Goal: Task Accomplishment & Management: Manage account settings

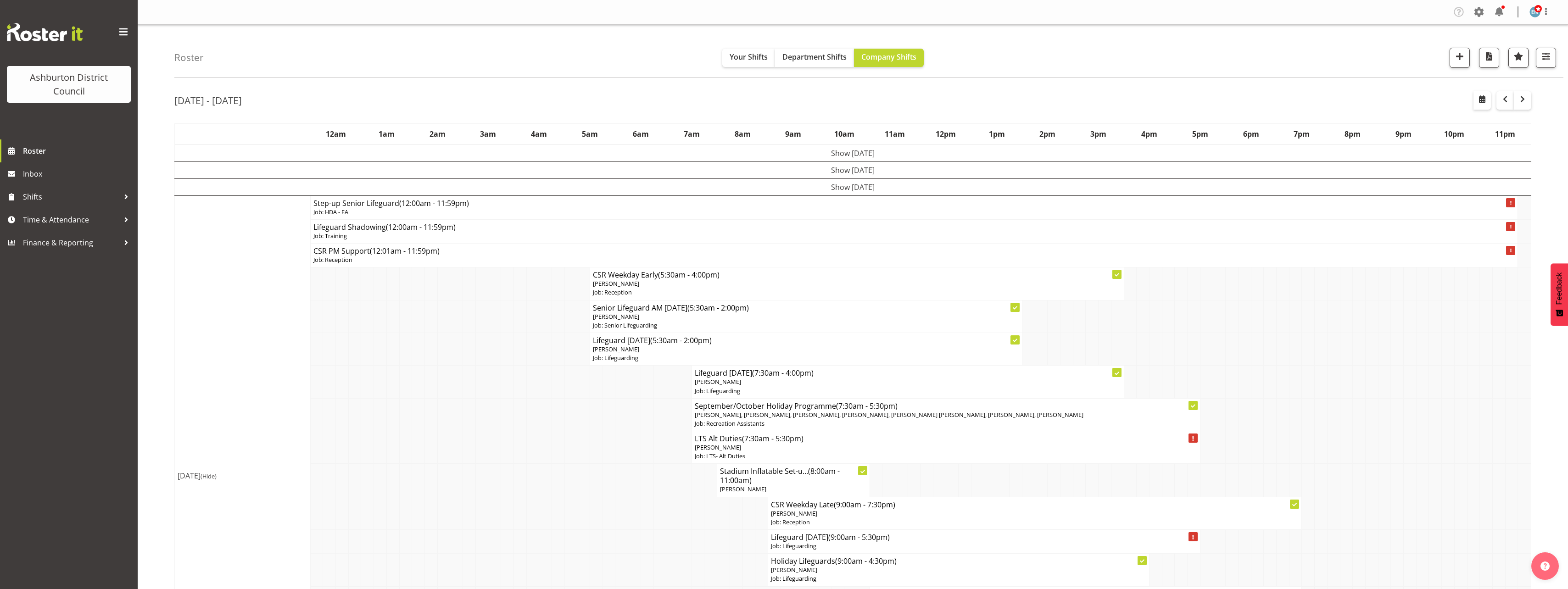
scroll to position [1209, 0]
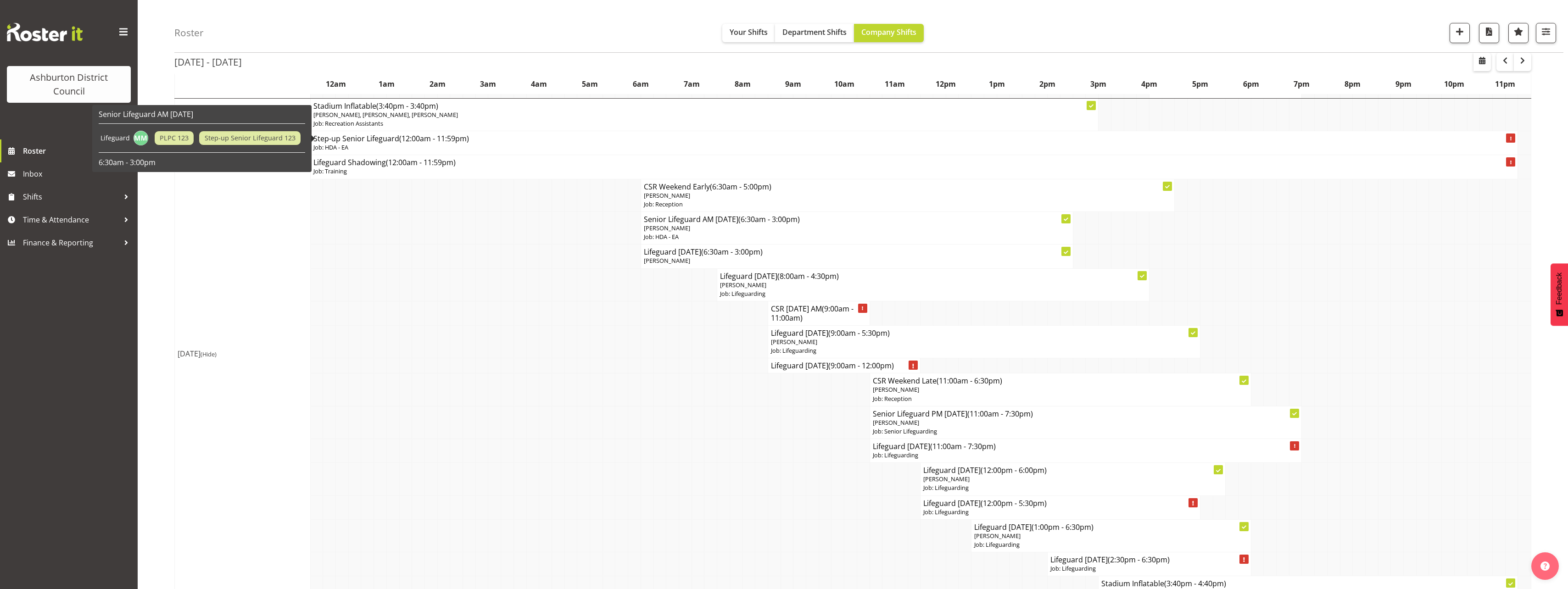
scroll to position [980, 0]
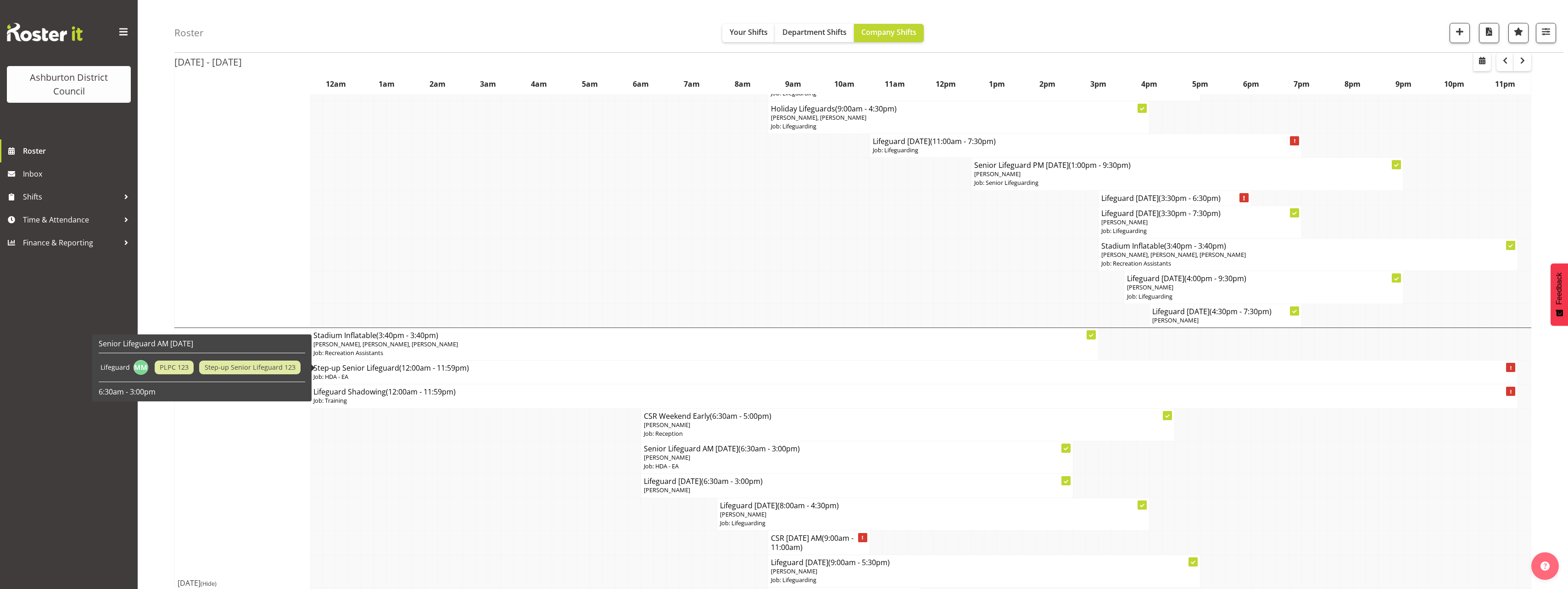
click at [1537, 156] on div "[DATE] - [DATE] [DATE] - [DATE] [DATE] Day Week Fortnight Month calendar Month …" at bounding box center [871, 191] width 1394 height 2173
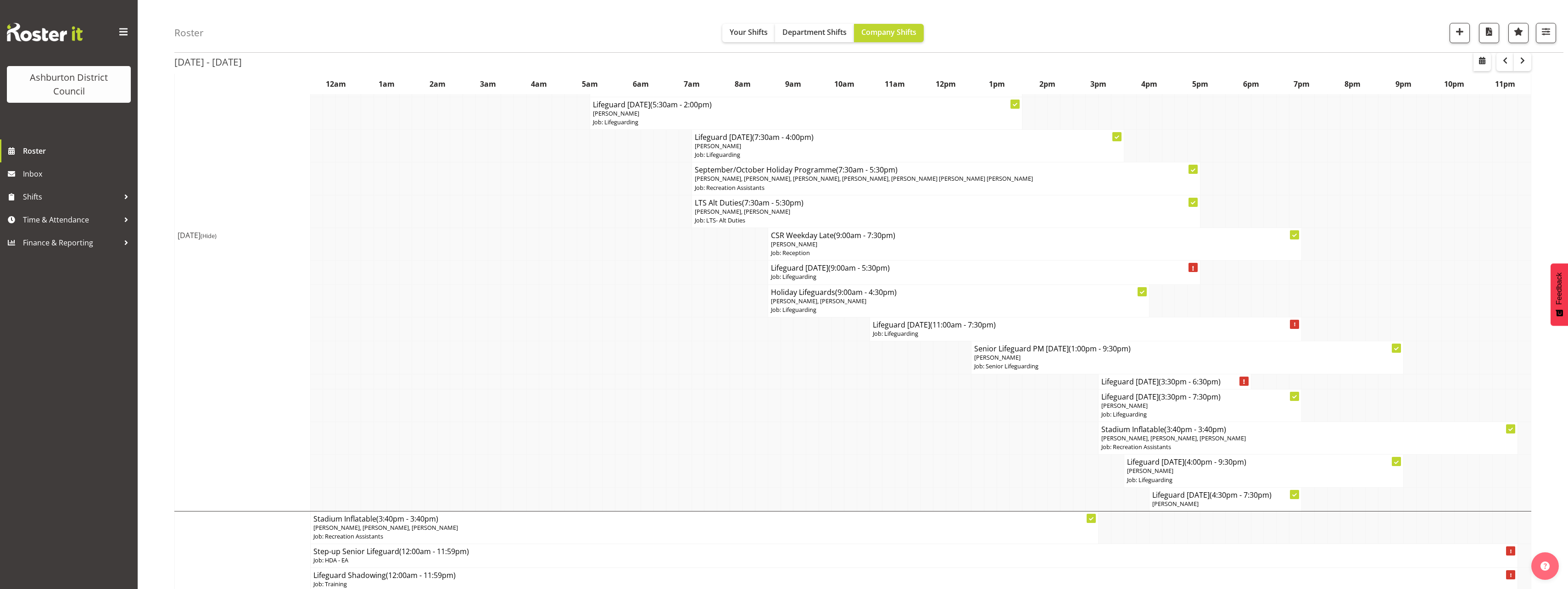
scroll to position [659, 0]
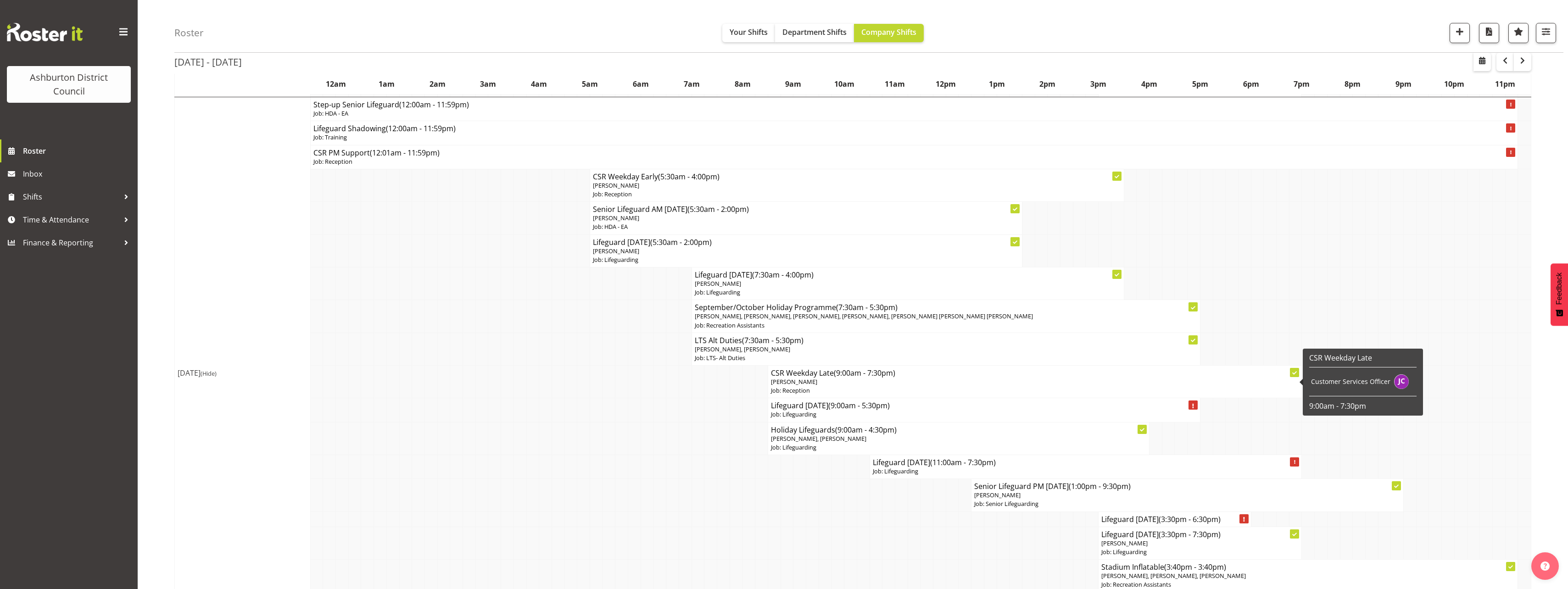
click at [1548, 239] on div "[DATE] - [DATE] [DATE] - [DATE] [DATE] Day Week Fortnight Month calendar Month …" at bounding box center [871, 512] width 1394 height 2173
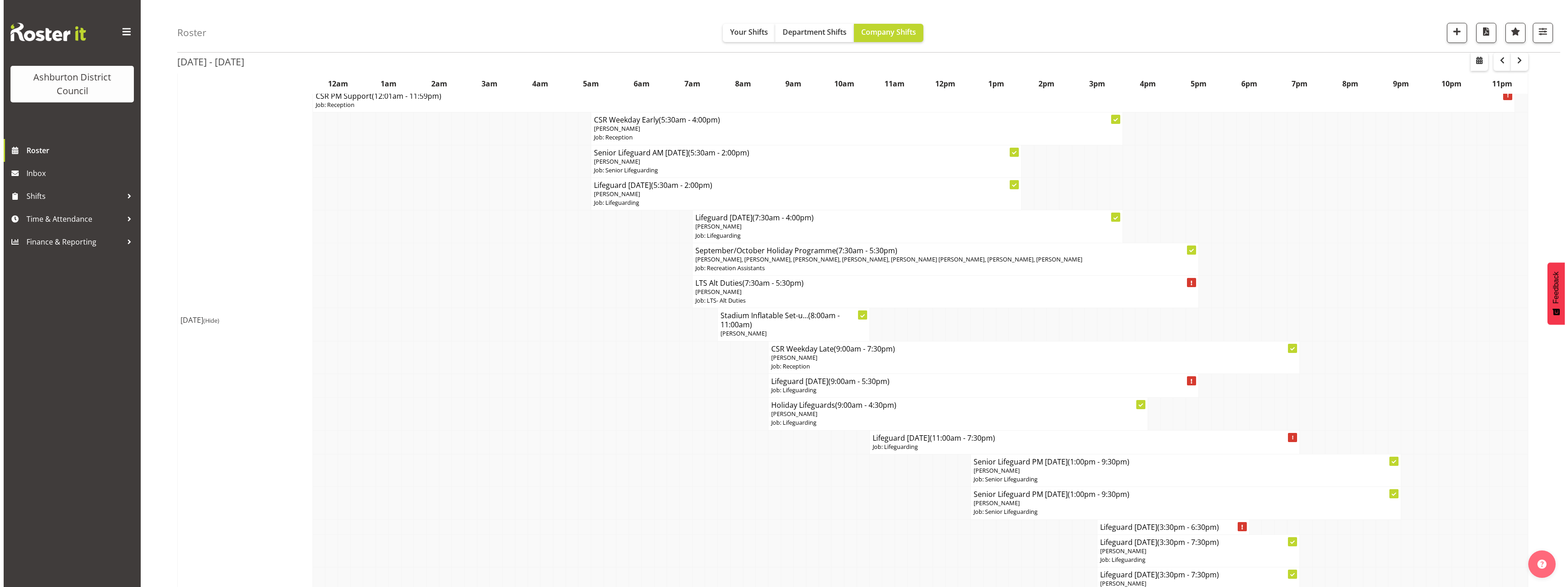
scroll to position [200, 0]
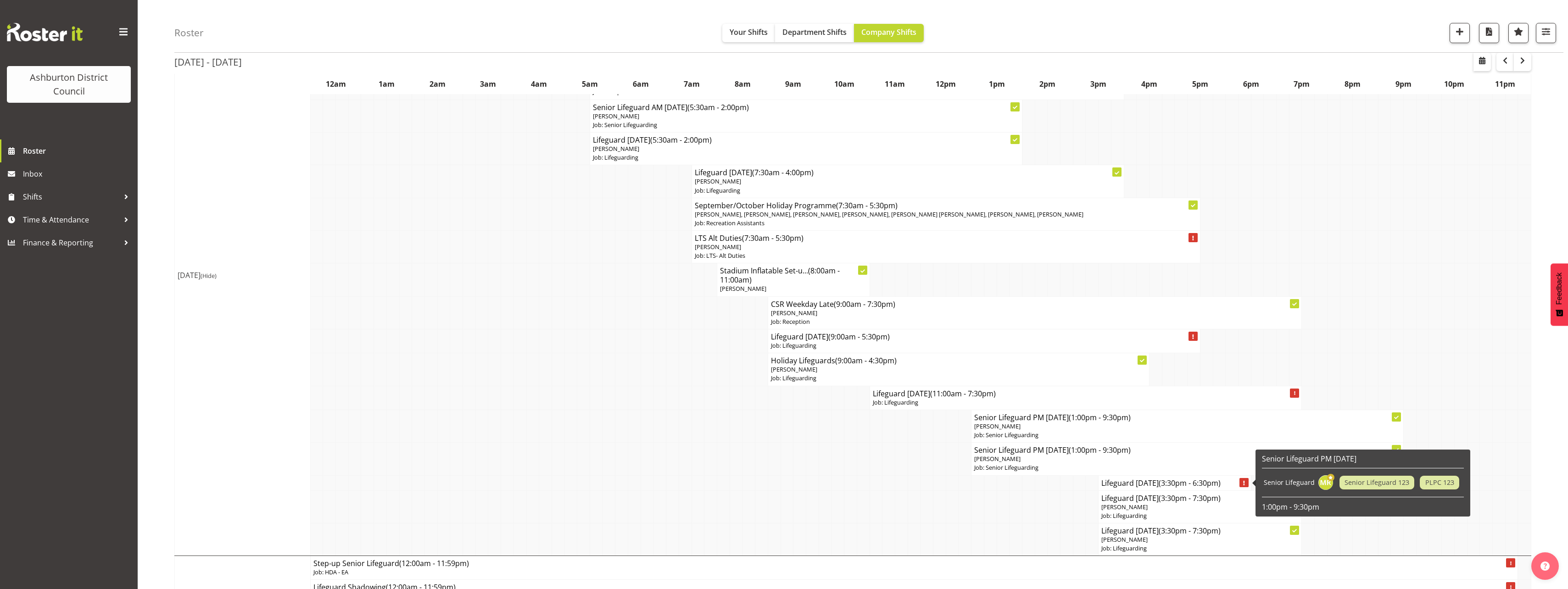
click at [1141, 483] on h4 "Lifeguard [DATE] (3:30pm - 6:30pm)" at bounding box center [1174, 483] width 146 height 9
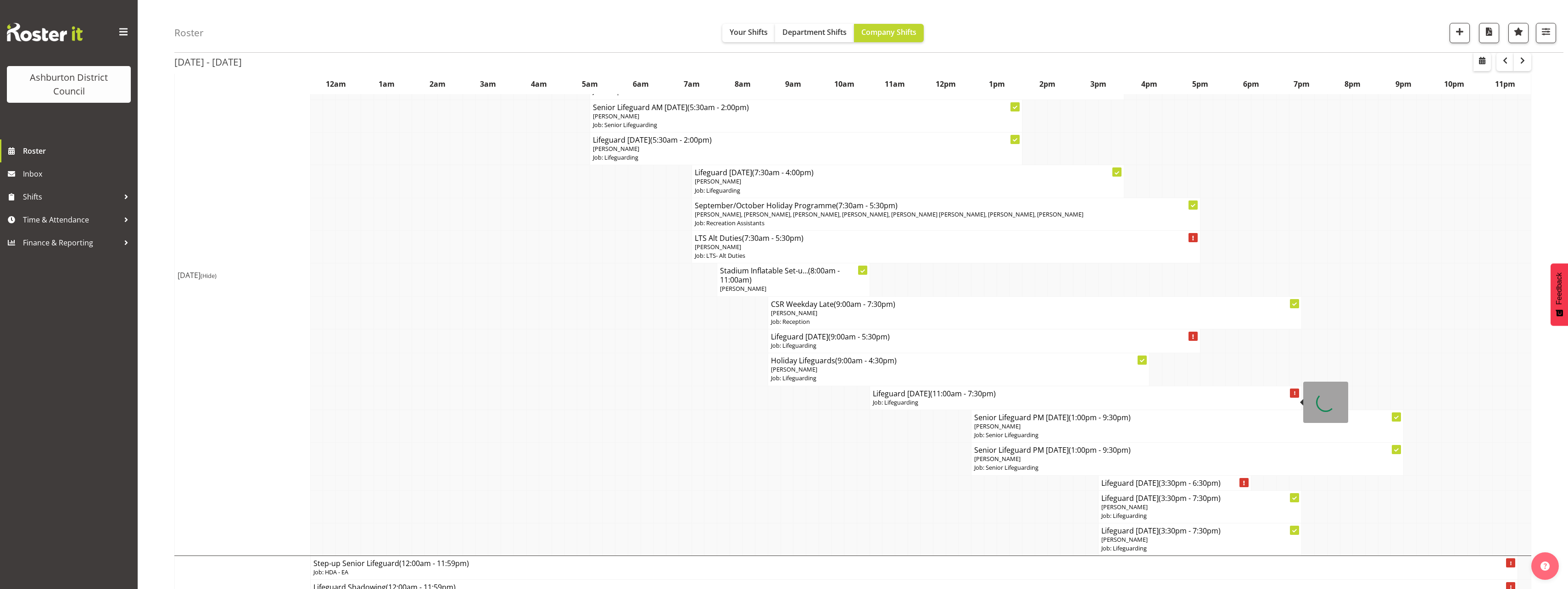
select select
select select "8"
select select "2025"
select select "15"
select select "30"
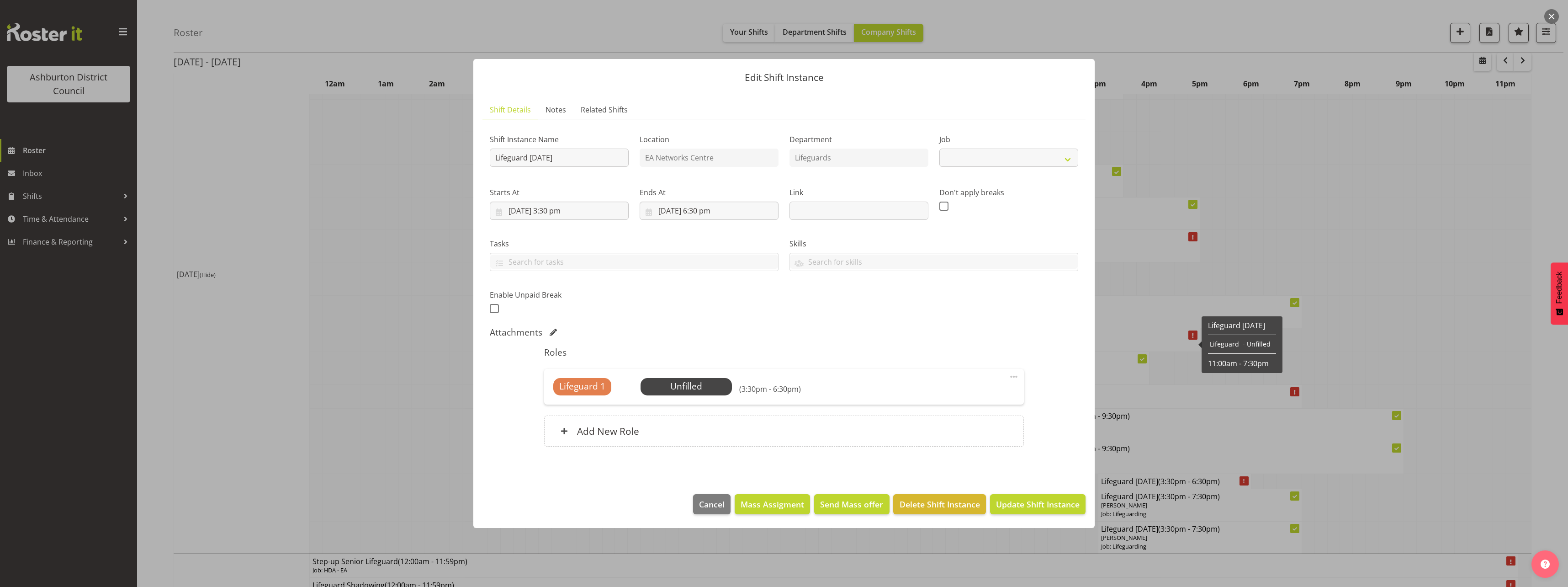
select select "38"
click at [562, 213] on input "[DATE] 3:30 pm" at bounding box center [559, 211] width 139 height 18
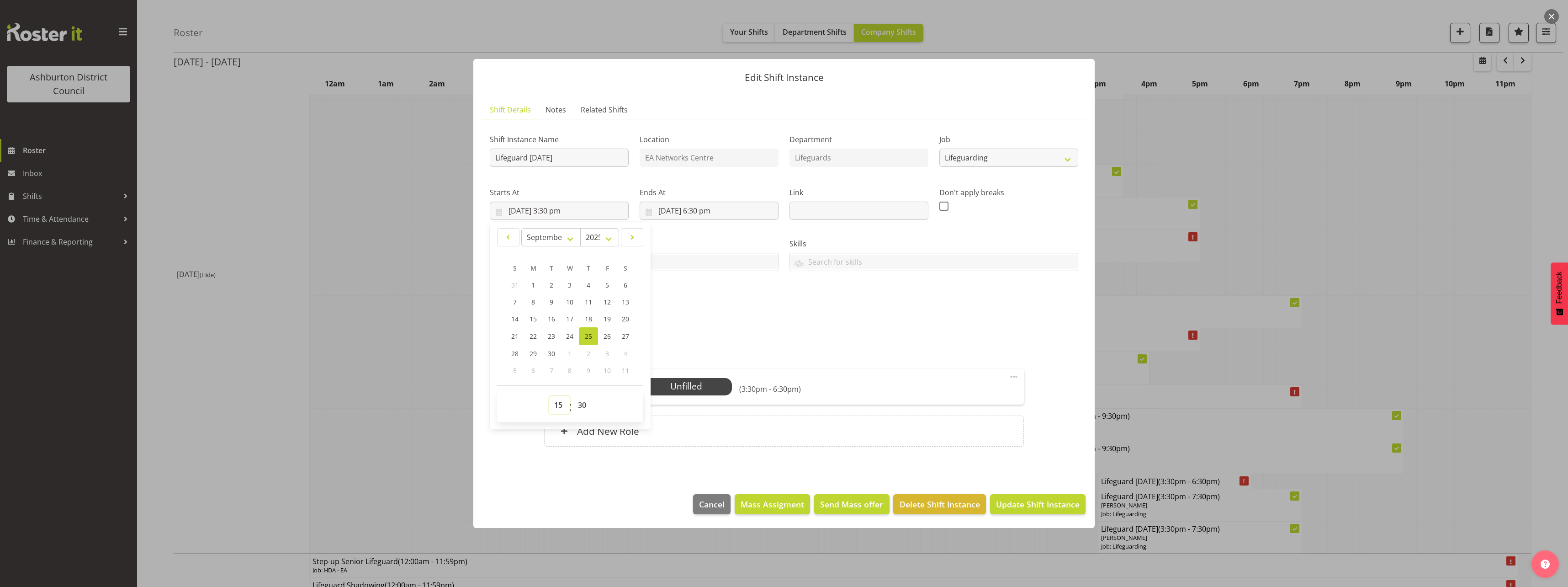
click at [558, 409] on select "00 01 02 03 04 05 06 07 08 09 10 11 12 13 14 15 16 17 18 19 20 21 22 23" at bounding box center [559, 405] width 21 height 18
select select "11"
click at [549, 396] on select "00 01 02 03 04 05 06 07 08 09 10 11 12 13 14 15 16 17 18 19 20 21 22 23" at bounding box center [559, 405] width 21 height 18
type input "[DATE] 11:30 am"
click at [579, 400] on select "00 01 02 03 04 05 06 07 08 09 10 11 12 13 14 15 16 17 18 19 20 21 22 23 24 25 2…" at bounding box center [583, 405] width 21 height 18
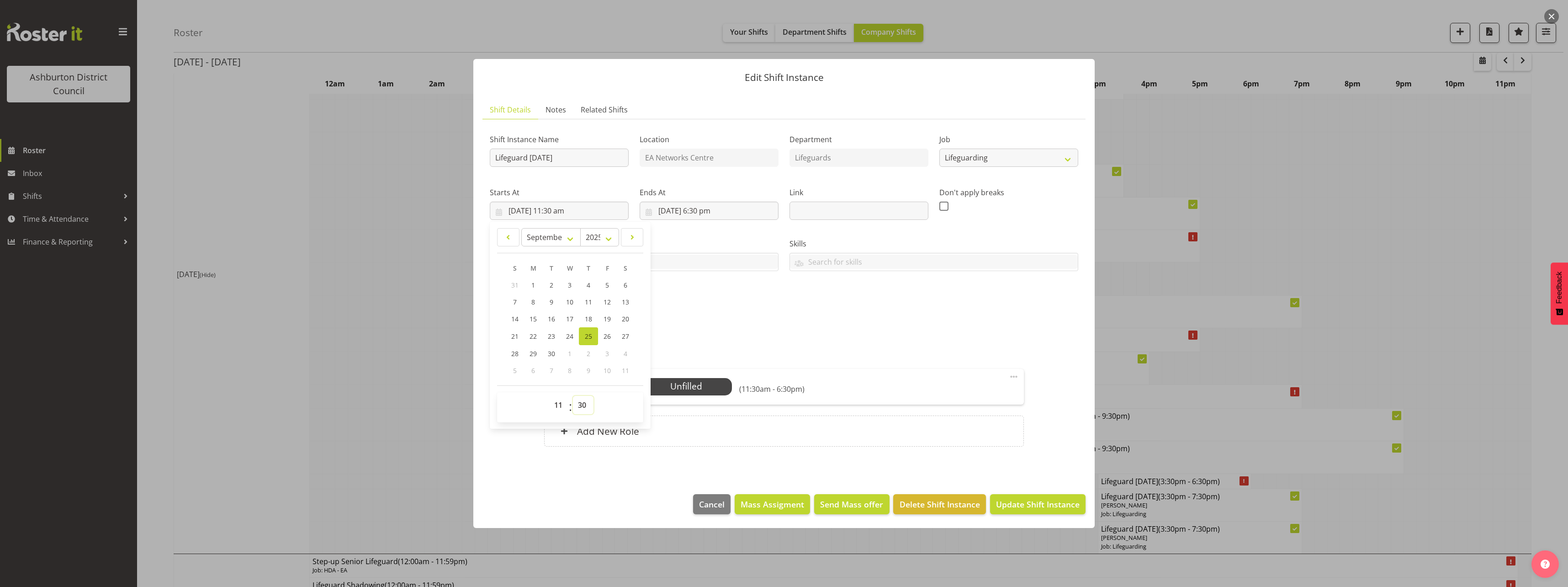
select select "0"
click at [573, 396] on select "00 01 02 03 04 05 06 07 08 09 10 11 12 13 14 15 16 17 18 19 20 21 22 23 24 25 2…" at bounding box center [583, 405] width 21 height 18
type input "[DATE] 11:00 am"
click at [766, 329] on div "Attachments" at bounding box center [784, 332] width 589 height 11
click at [721, 208] on input "[DATE] 6:30 pm" at bounding box center [709, 211] width 139 height 18
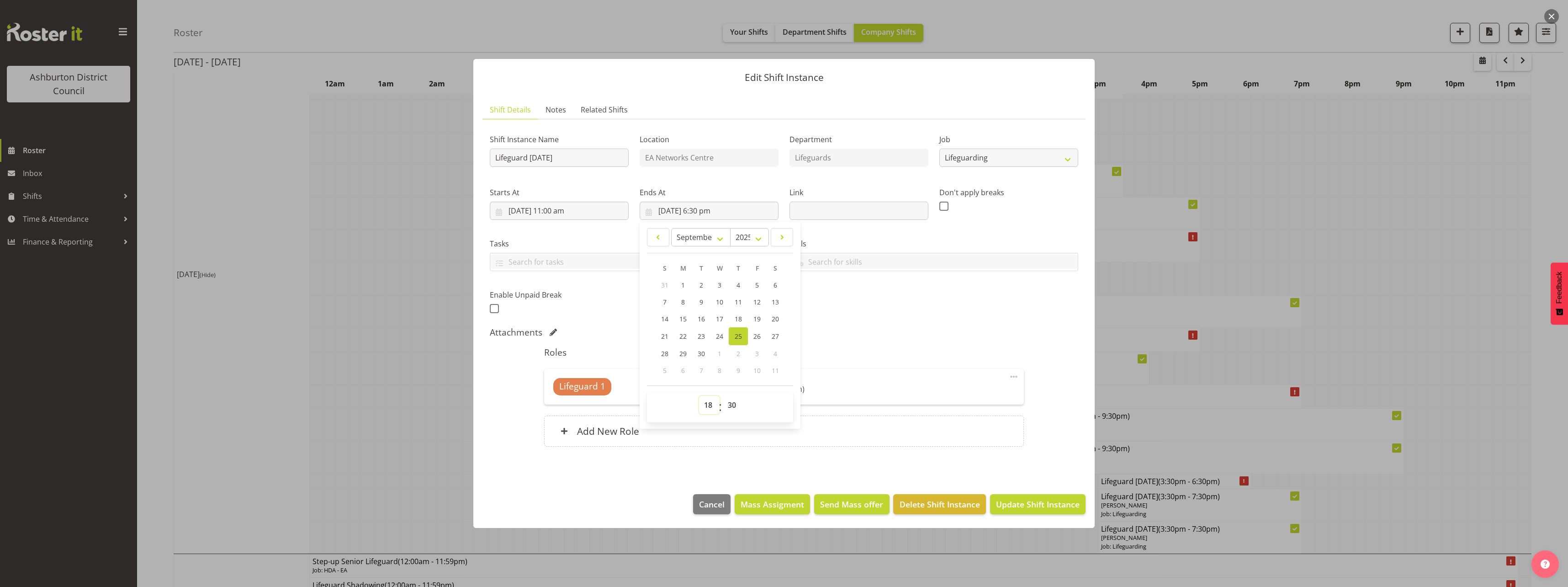
click at [705, 404] on select "00 01 02 03 04 05 06 07 08 09 10 11 12 13 14 15 16 17 18 19 20 21 22 23" at bounding box center [709, 405] width 21 height 18
select select "15"
click at [699, 396] on select "00 01 02 03 04 05 06 07 08 09 10 11 12 13 14 15 16 17 18 19 20 21 22 23" at bounding box center [709, 405] width 21 height 18
type input "[DATE] 3:30 pm"
click at [945, 335] on div "Attachments" at bounding box center [784, 332] width 589 height 11
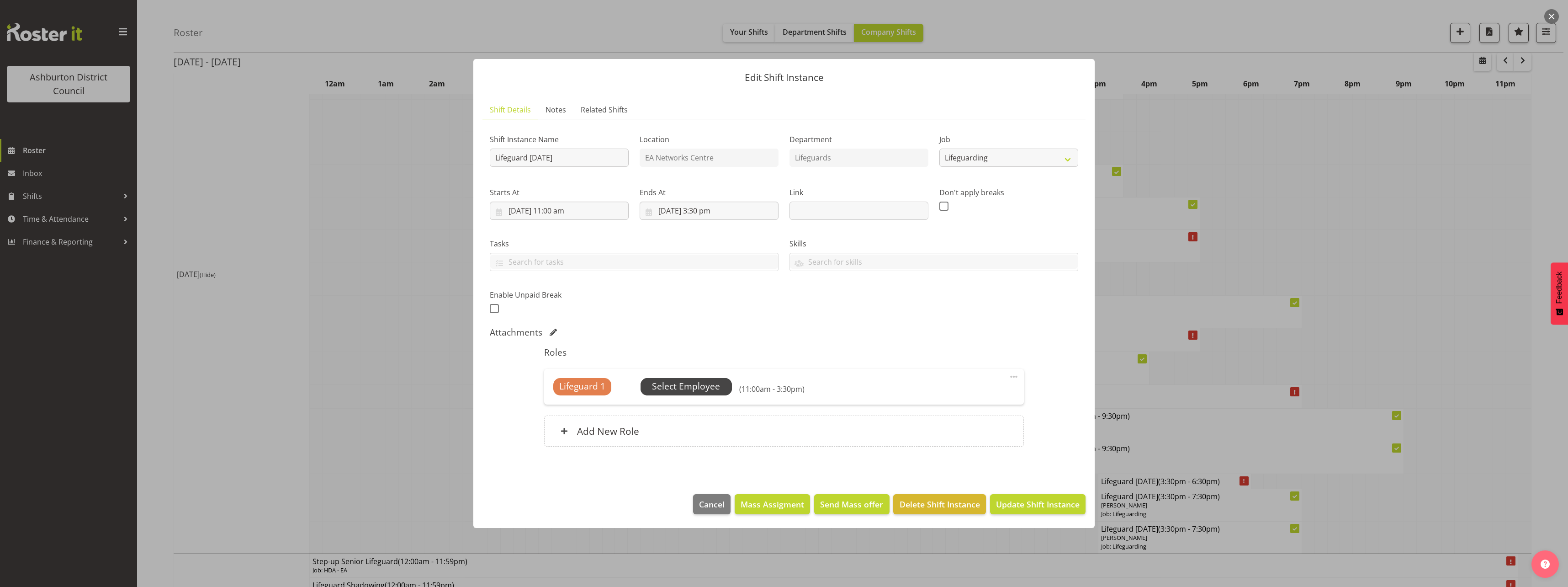
click at [690, 393] on span "Select Employee" at bounding box center [686, 387] width 68 height 13
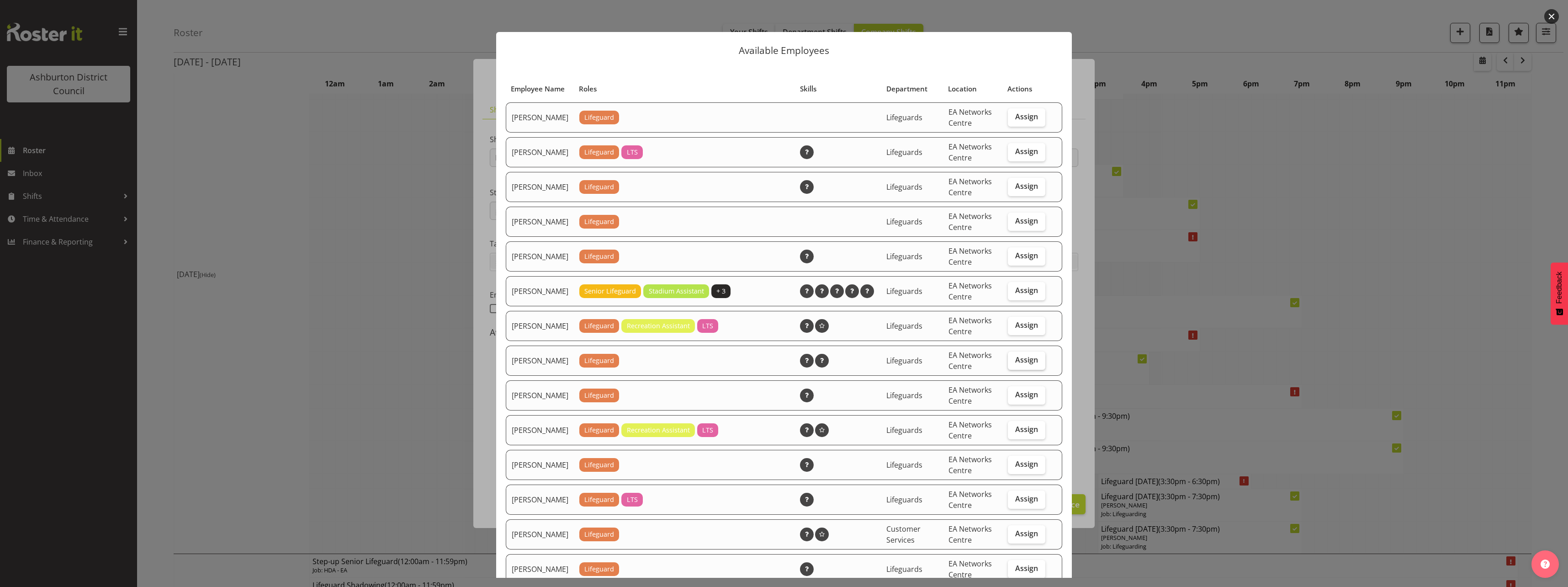
click at [1015, 364] on span "Assign" at bounding box center [1027, 359] width 23 height 9
click at [1014, 363] on input "Assign" at bounding box center [1011, 360] width 6 height 6
checkbox input "true"
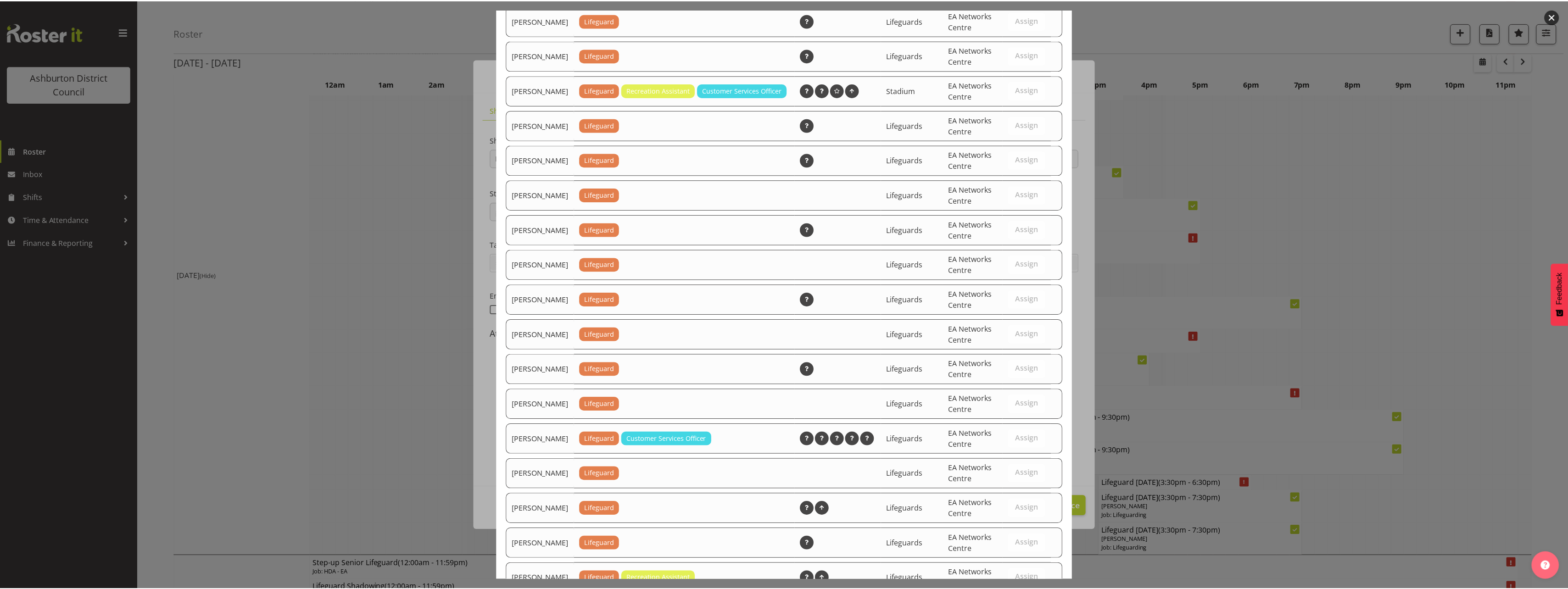
scroll to position [841, 0]
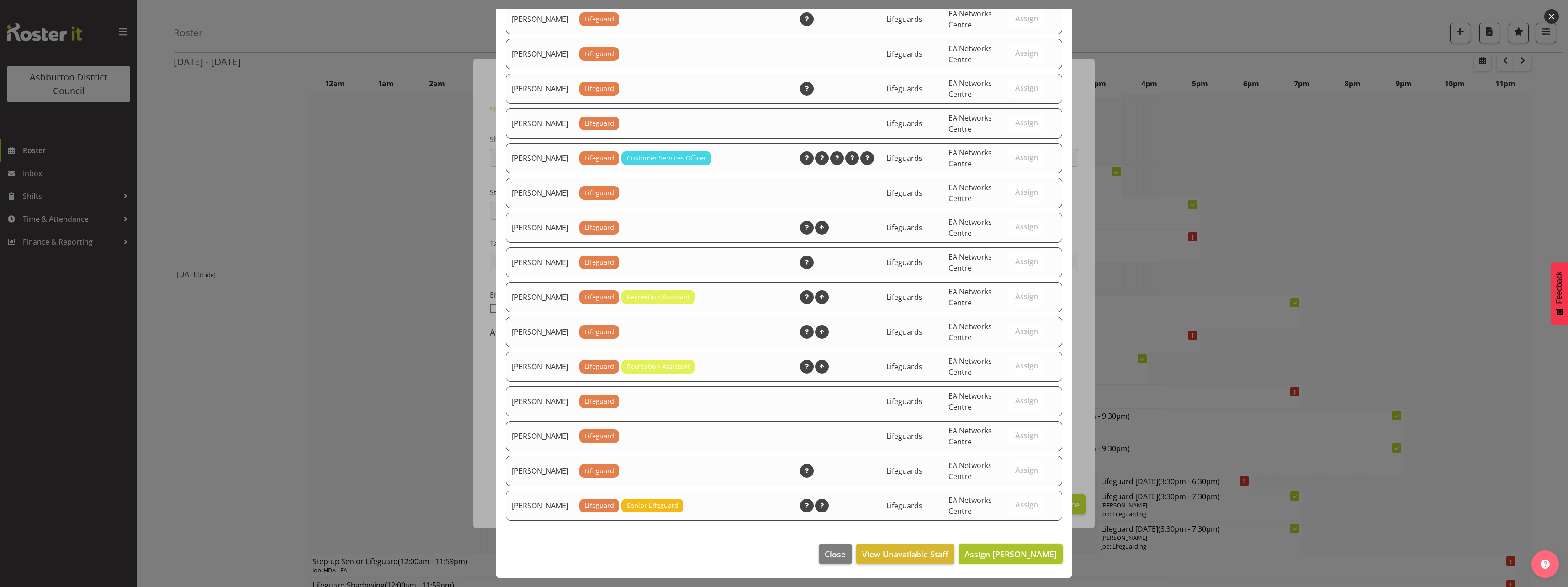
click at [1015, 554] on span "Assign [PERSON_NAME]" at bounding box center [1010, 554] width 93 height 11
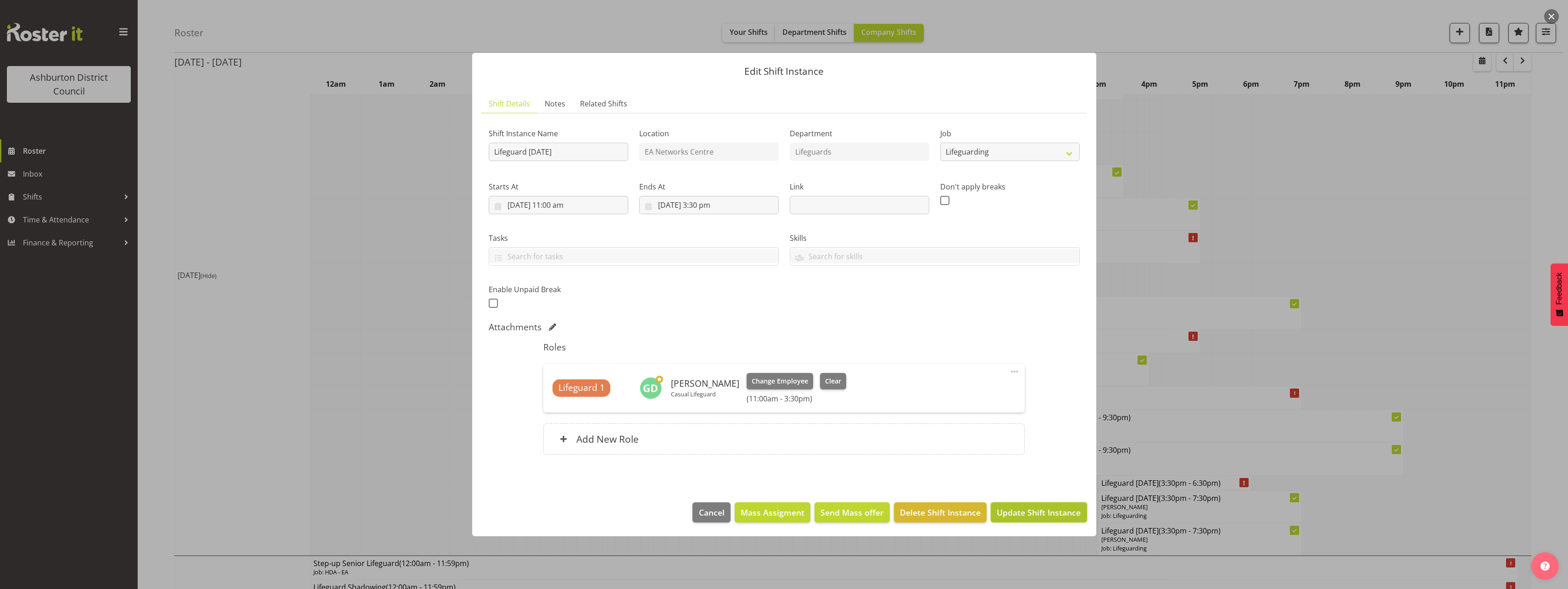
click at [1047, 511] on span "Update Shift Instance" at bounding box center [1038, 513] width 84 height 12
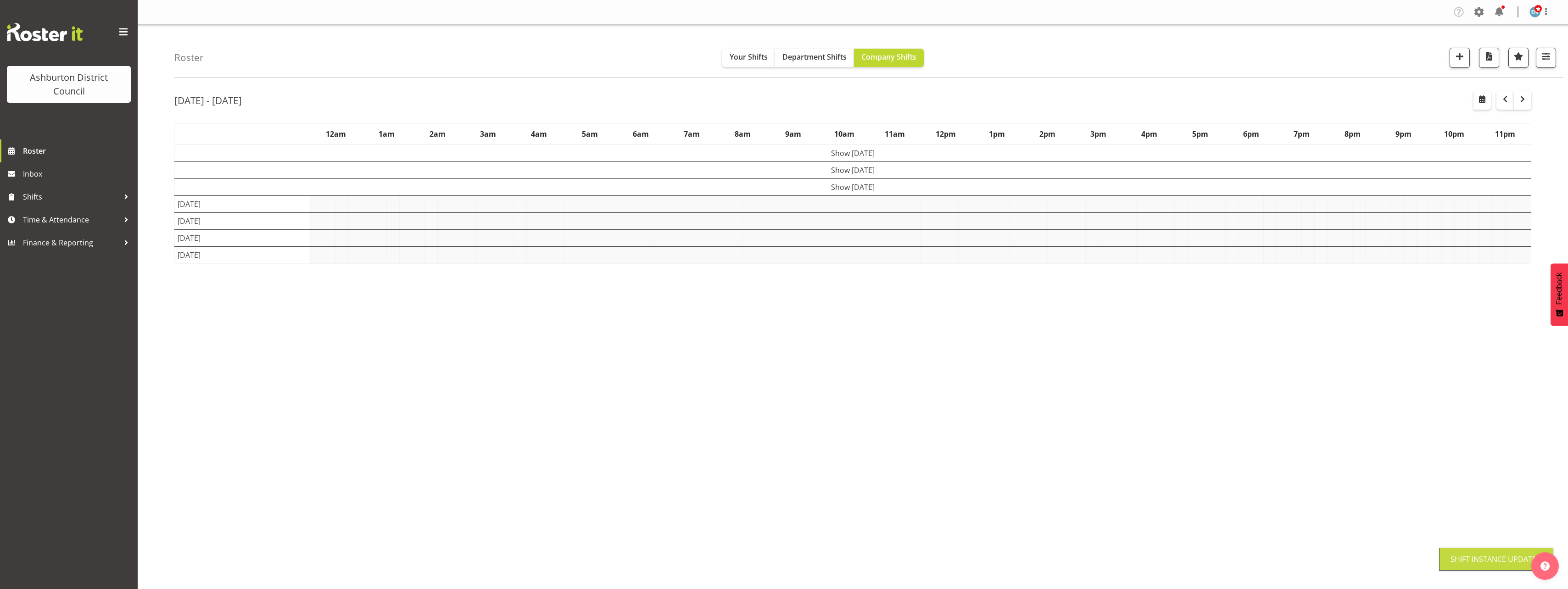
scroll to position [0, 0]
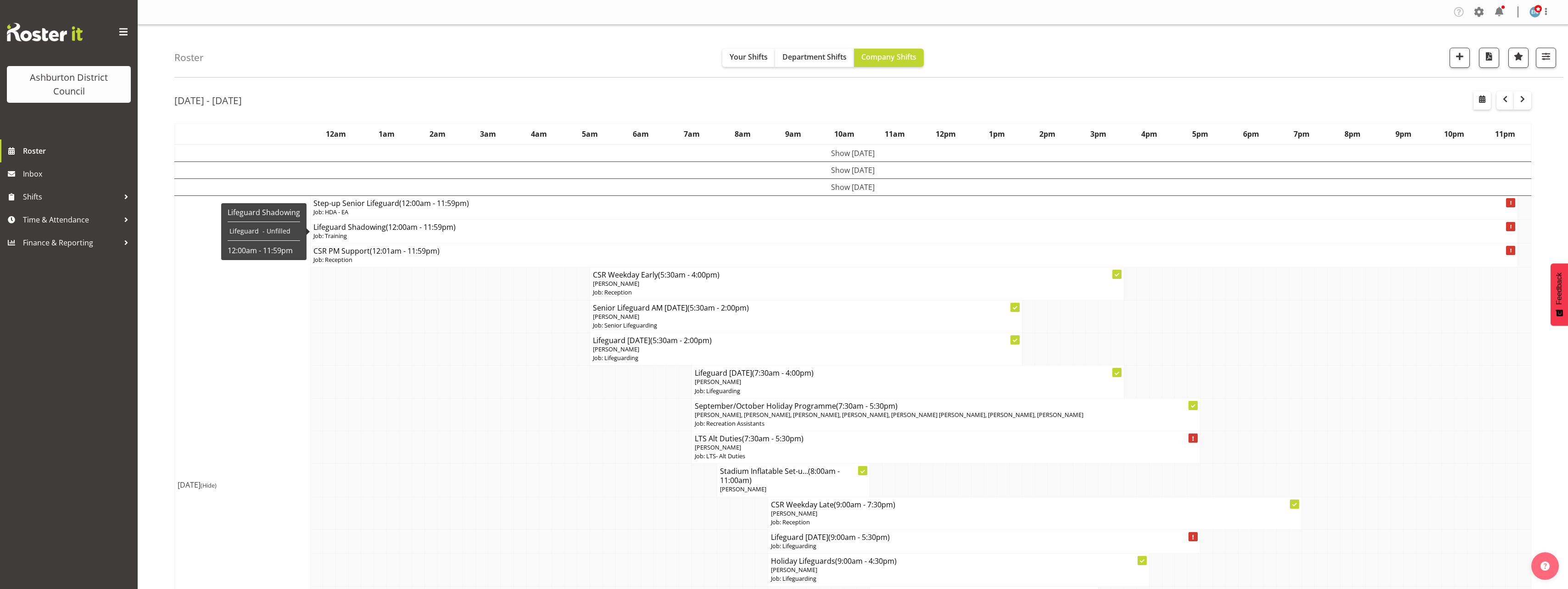
click at [413, 238] on p "Job: Training" at bounding box center [915, 236] width 1202 height 9
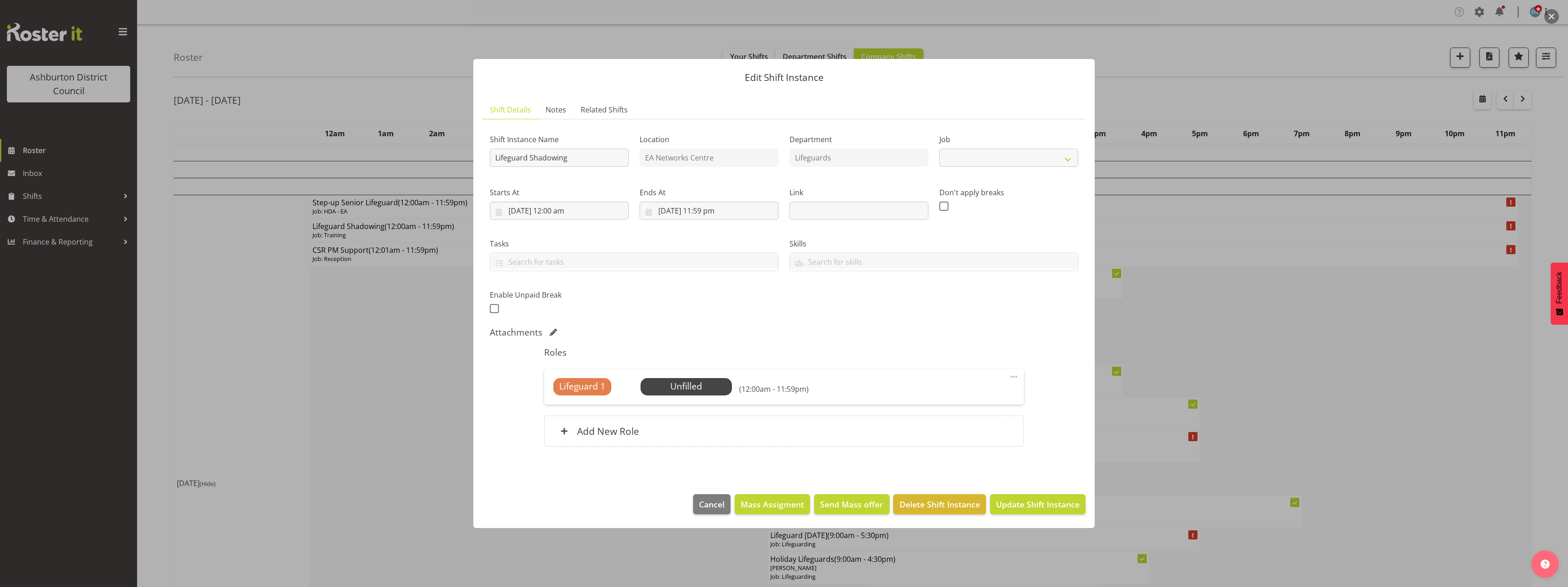
select select "40"
click at [570, 205] on input "[DATE] 12:00 am" at bounding box center [559, 211] width 139 height 18
click at [561, 408] on select "00 01 02 03 04 05 06 07 08 09 10 11 12 13 14 15 16 17 18 19 20 21 22 23" at bounding box center [559, 405] width 21 height 18
select select "11"
click at [549, 396] on select "00 01 02 03 04 05 06 07 08 09 10 11 12 13 14 15 16 17 18 19 20 21 22 23" at bounding box center [559, 405] width 21 height 18
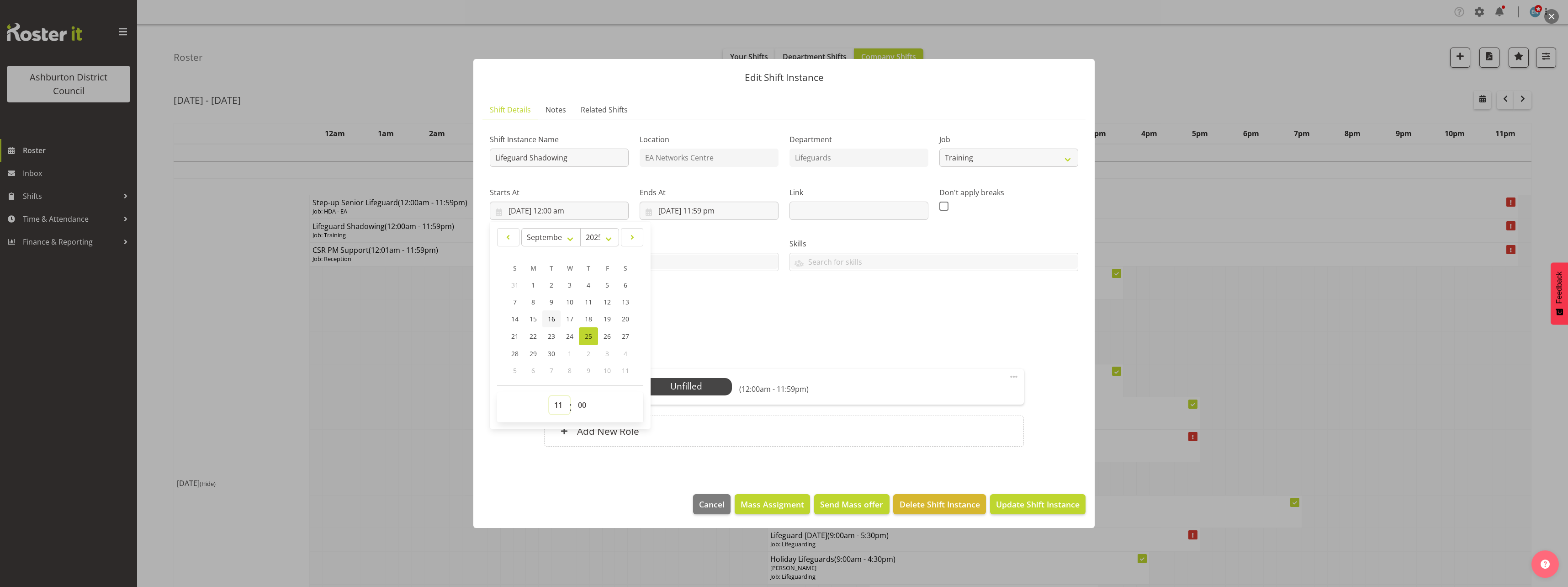
type input "[DATE] 11:00 am"
click at [763, 343] on div "Roles Lifeguard 1 Unfilled Select Employee (11:00am - 11:59pm) Edit Cover Role …" at bounding box center [783, 399] width 490 height 116
click at [708, 214] on input "[DATE] 11:59 pm" at bounding box center [709, 211] width 139 height 18
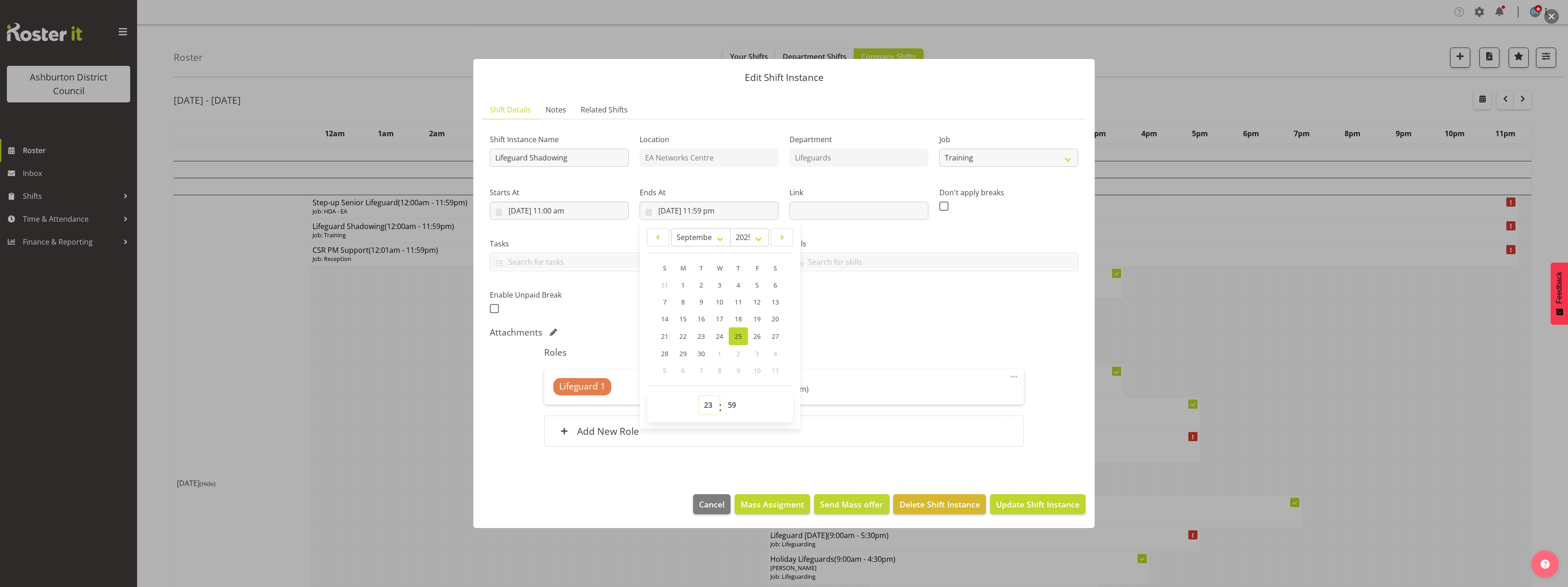
click at [711, 408] on select "00 01 02 03 04 05 06 07 08 09 10 11 12 13 14 15 16 17 18 19 20 21 22 23" at bounding box center [709, 405] width 21 height 18
select select "15"
click at [699, 396] on select "00 01 02 03 04 05 06 07 08 09 10 11 12 13 14 15 16 17 18 19 20 21 22 23" at bounding box center [709, 405] width 21 height 18
type input "[DATE] 3:59 pm"
drag, startPoint x: 733, startPoint y: 409, endPoint x: 732, endPoint y: 398, distance: 11.0
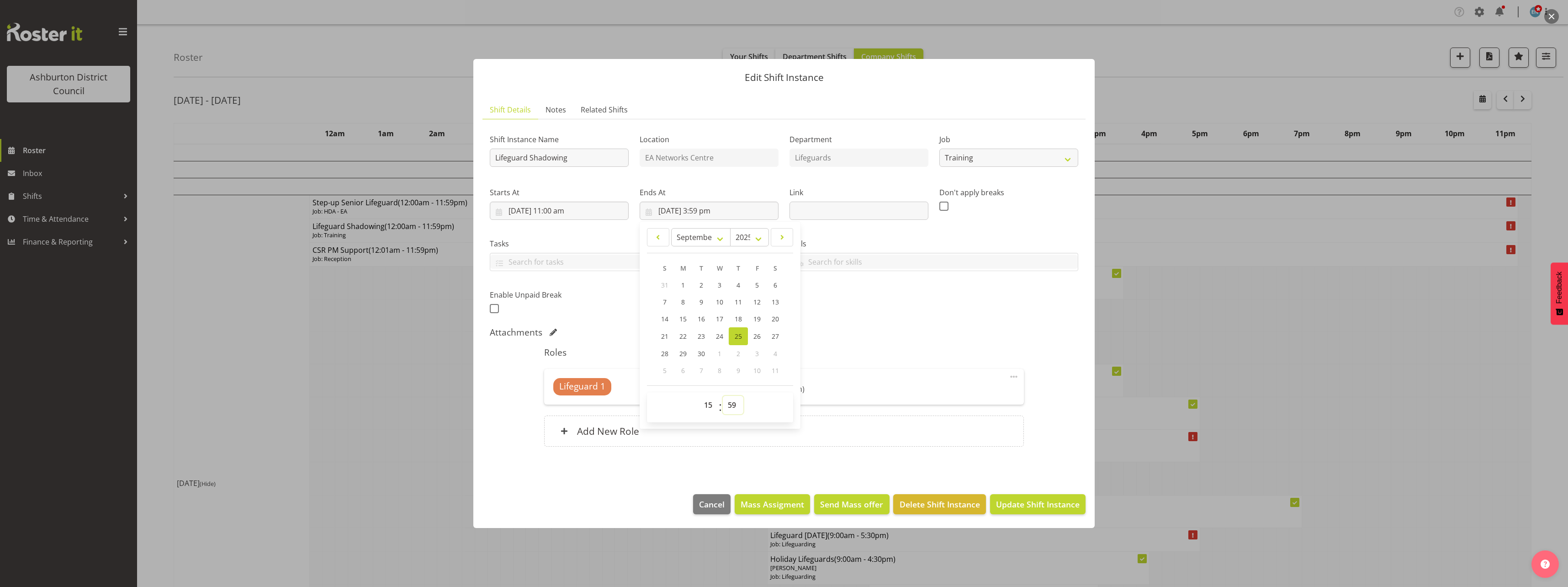
click at [733, 408] on select "00 01 02 03 04 05 06 07 08 09 10 11 12 13 14 15 16 17 18 19 20 21 22 23 24 25 2…" at bounding box center [733, 405] width 21 height 18
select select "30"
click at [723, 396] on select "00 01 02 03 04 05 06 07 08 09 10 11 12 13 14 15 16 17 18 19 20 21 22 23 24 25 2…" at bounding box center [733, 405] width 21 height 18
type input "[DATE] 3:30 pm"
click at [951, 363] on div "Roles Lifeguard 1 Unfilled Select Employee (11:00am - 3:30pm) Edit Cover Role D…" at bounding box center [783, 399] width 490 height 116
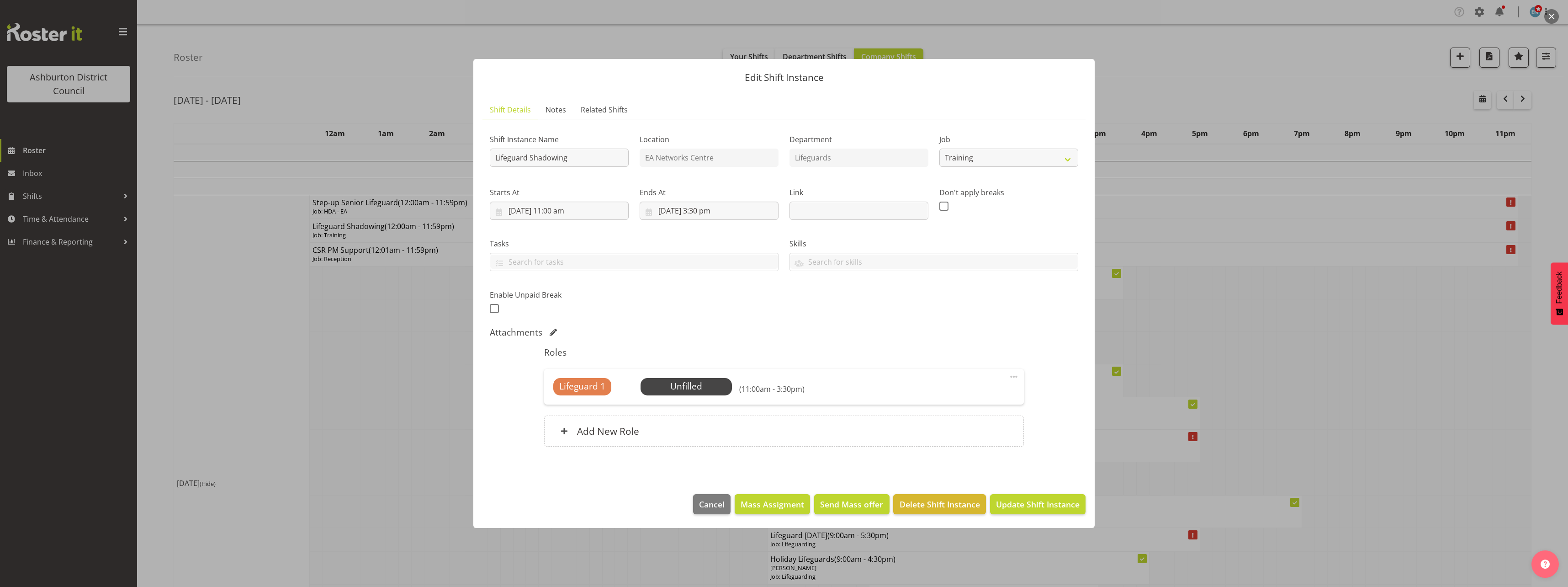
click at [1013, 375] on span at bounding box center [1014, 376] width 11 height 11
click at [999, 392] on link "Edit" at bounding box center [975, 396] width 88 height 16
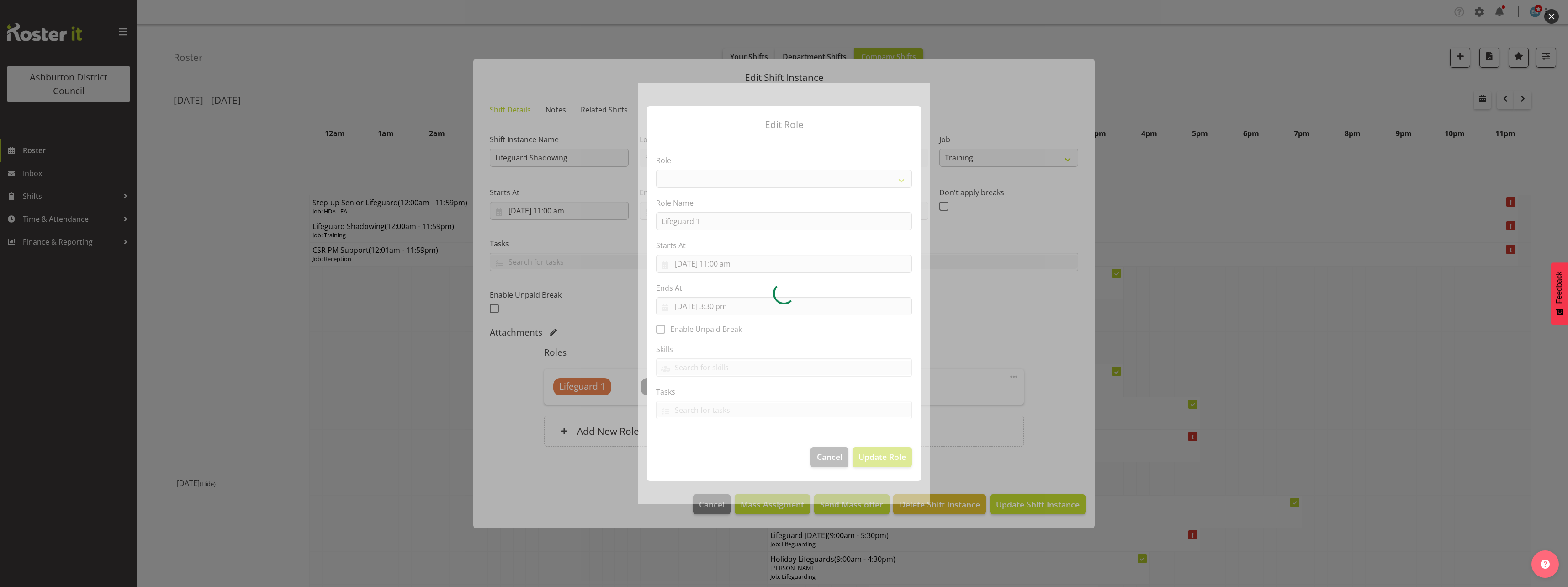
click at [843, 180] on div at bounding box center [784, 294] width 292 height 420
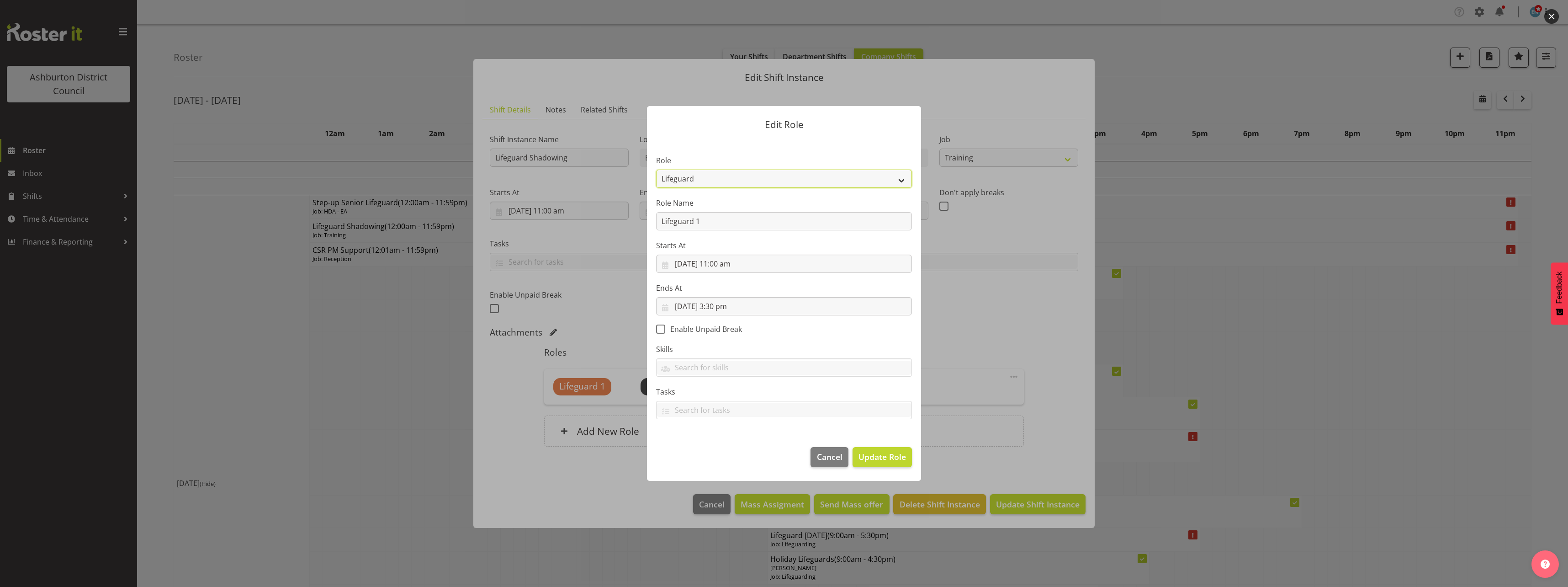
click at [901, 181] on select "AAGM Deputy Director AAGM Director Archivist Childrens Librarian Collections & …" at bounding box center [784, 178] width 256 height 18
select select "107"
click at [656, 169] on select "AAGM Deputy Director AAGM Director Archivist Childrens Librarian Collections & …" at bounding box center [784, 178] width 256 height 18
click at [884, 460] on span "Update Role" at bounding box center [882, 457] width 47 height 12
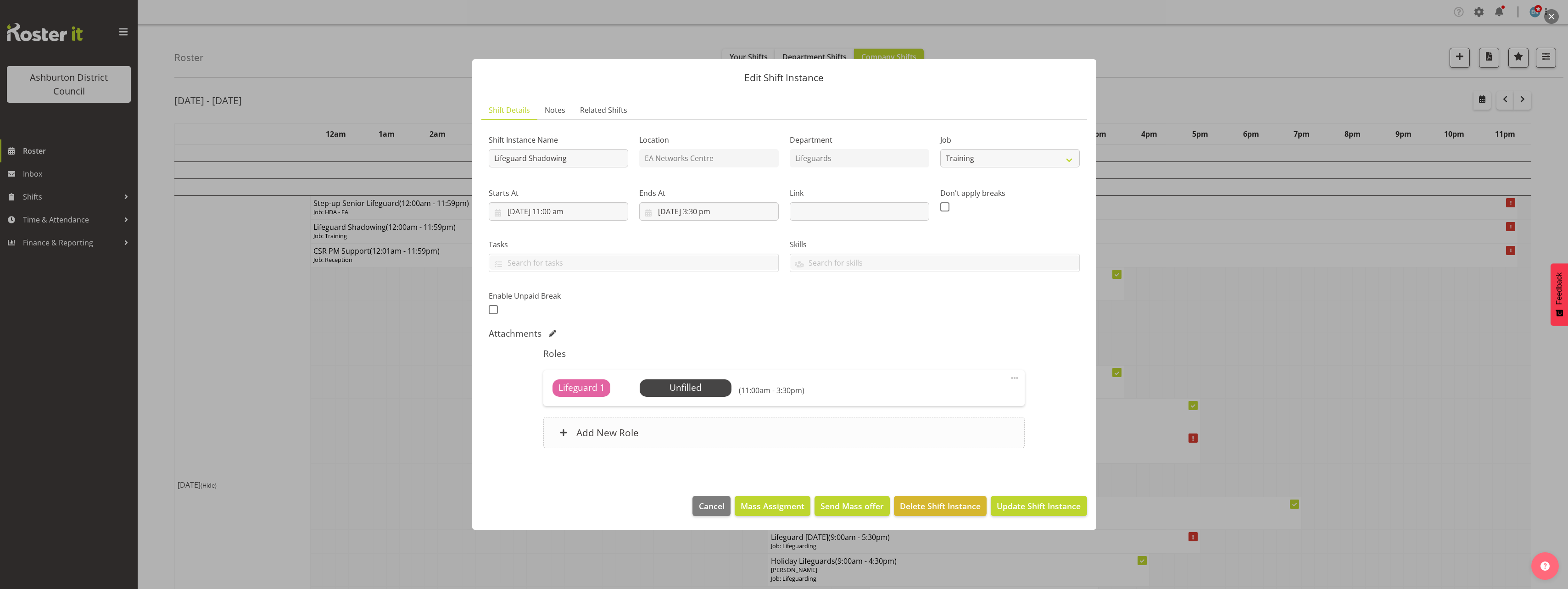
click at [686, 441] on div "Add New Role" at bounding box center [784, 432] width 481 height 31
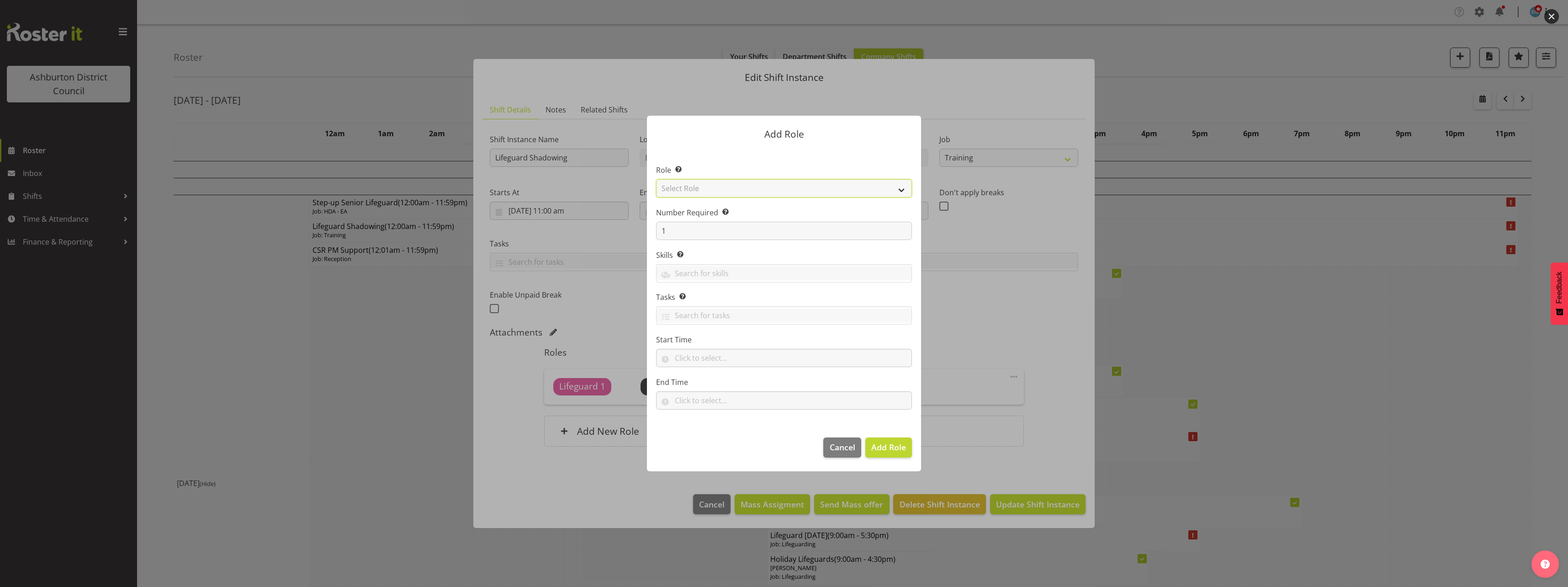
click at [813, 191] on select "Select Role AAGM Deputy Director AAGM Director Archivist Childrens Librarian Co…" at bounding box center [784, 188] width 256 height 18
select select "107"
click at [656, 179] on select "Select Role AAGM Deputy Director AAGM Director Archivist Childrens Librarian Co…" at bounding box center [784, 188] width 256 height 18
click at [682, 230] on input "1" at bounding box center [784, 231] width 256 height 18
type input "2"
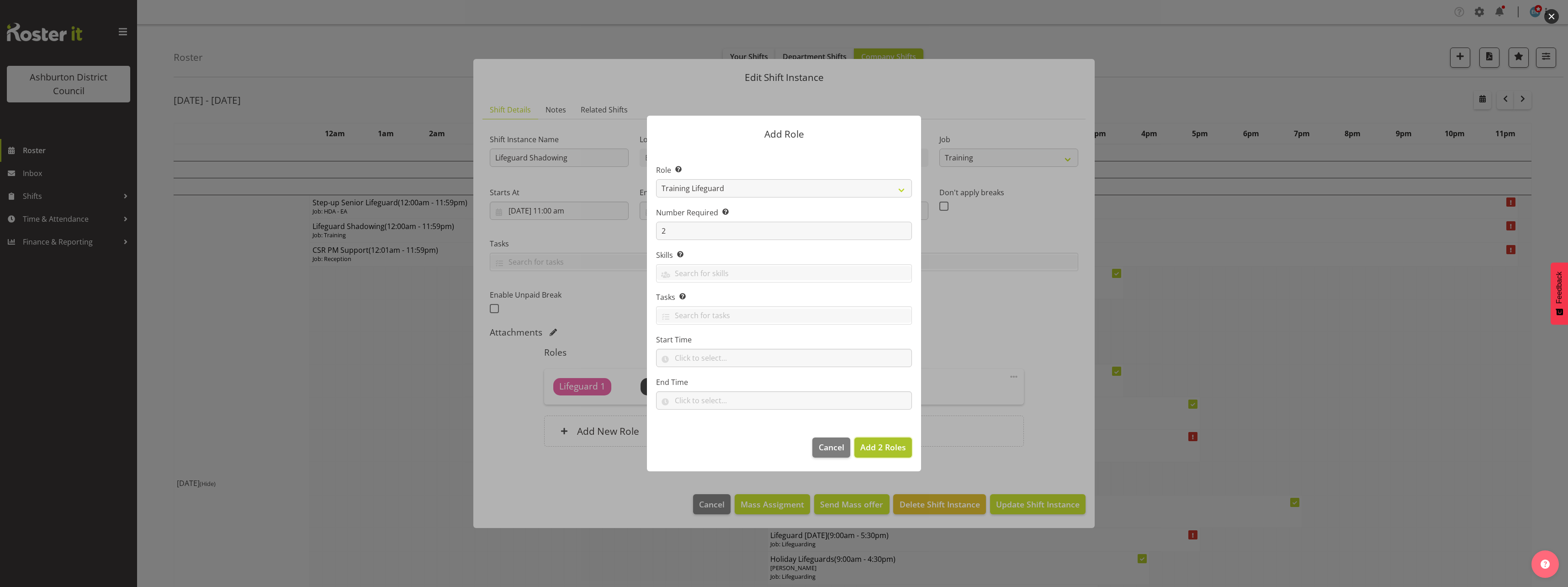
click at [878, 452] on span "Add 2 Roles" at bounding box center [883, 447] width 46 height 11
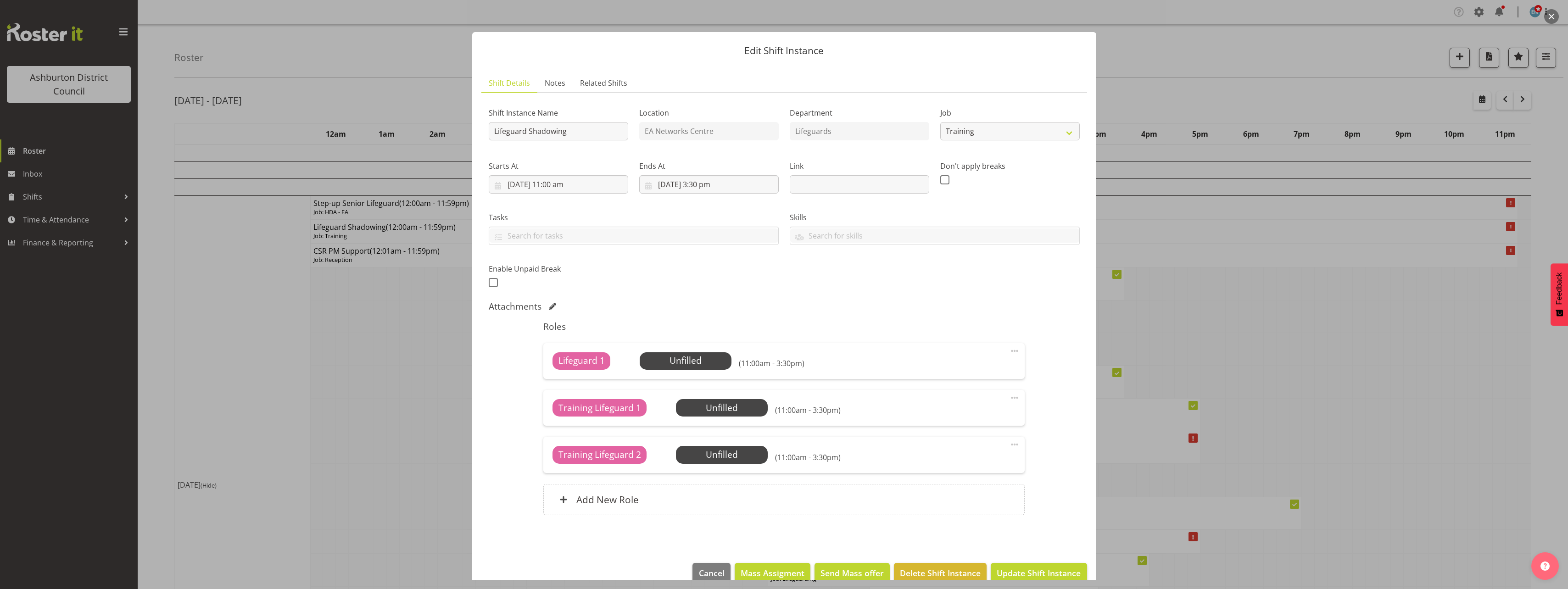
scroll to position [17, 0]
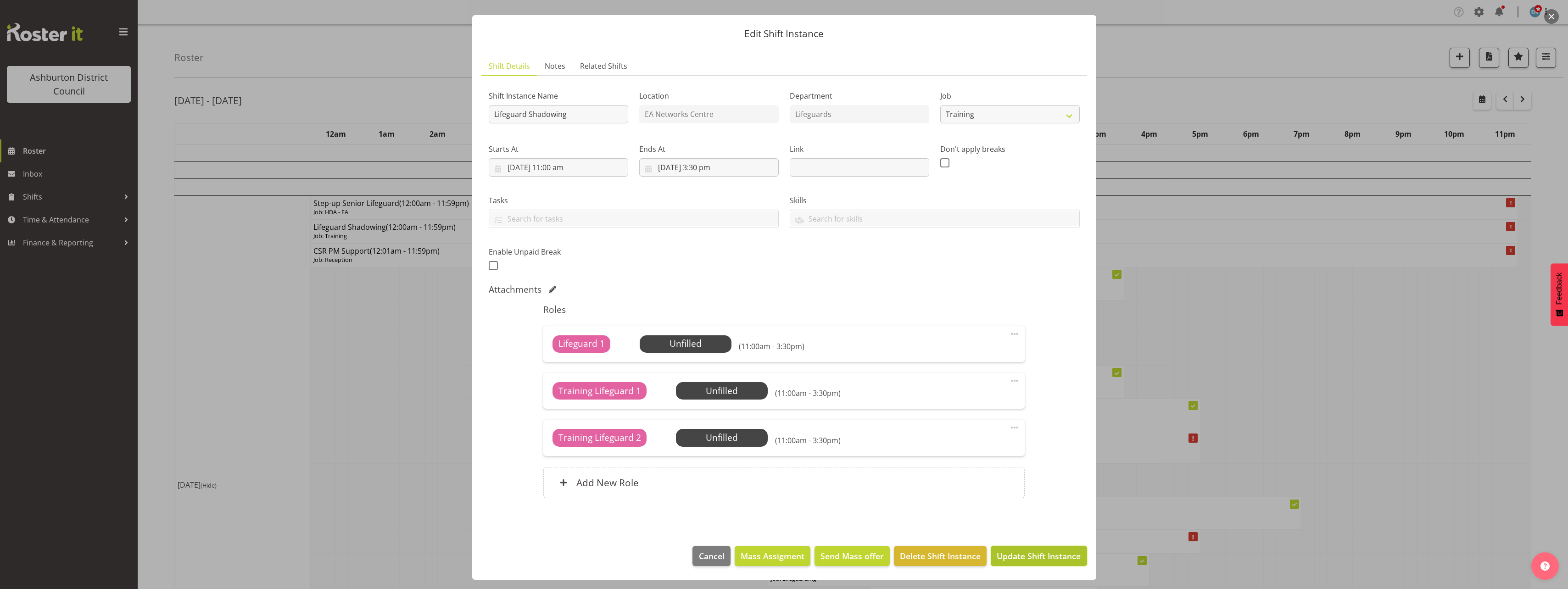
click at [1046, 554] on span "Update Shift Instance" at bounding box center [1038, 556] width 84 height 12
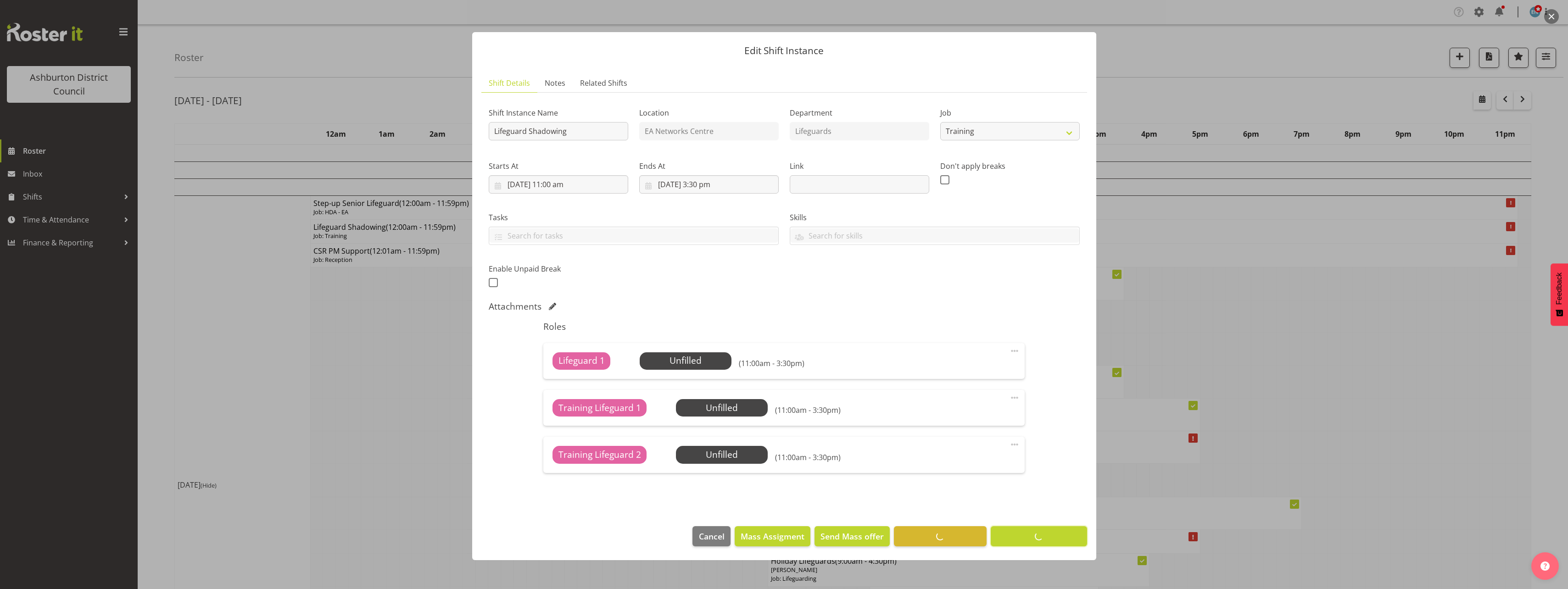
scroll to position [0, 0]
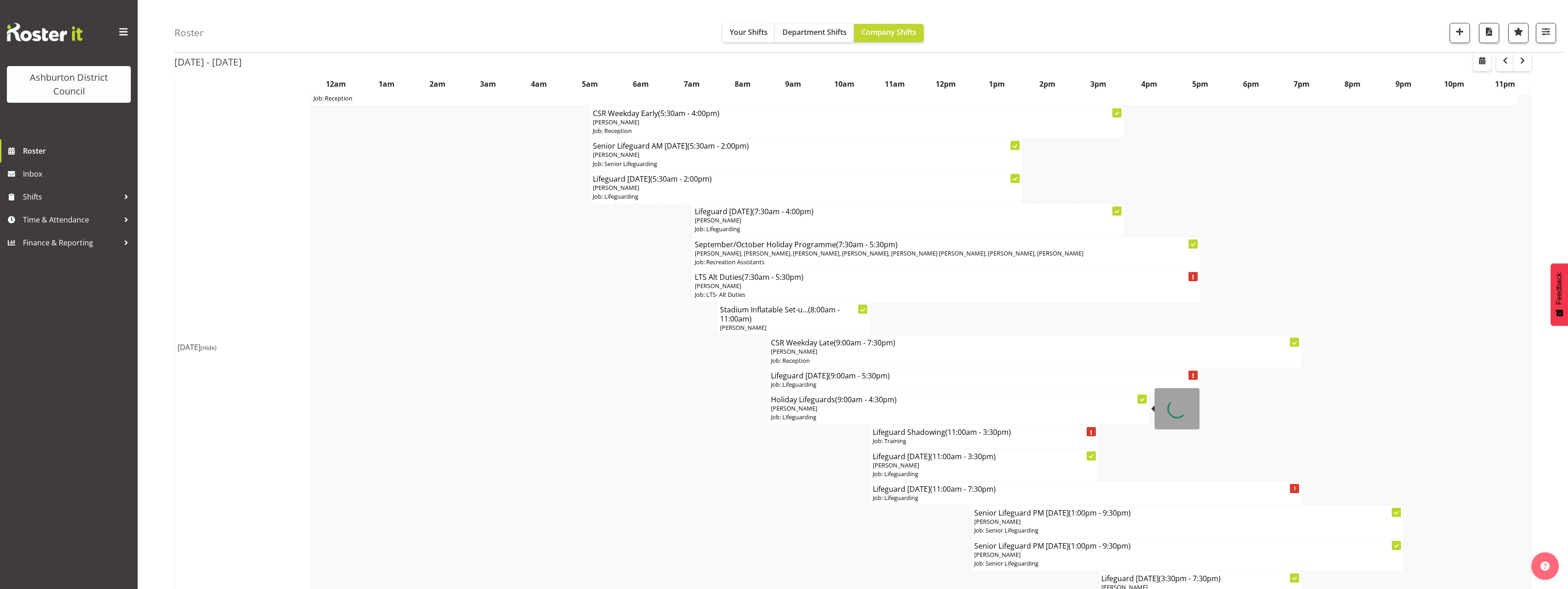
scroll to position [275, 0]
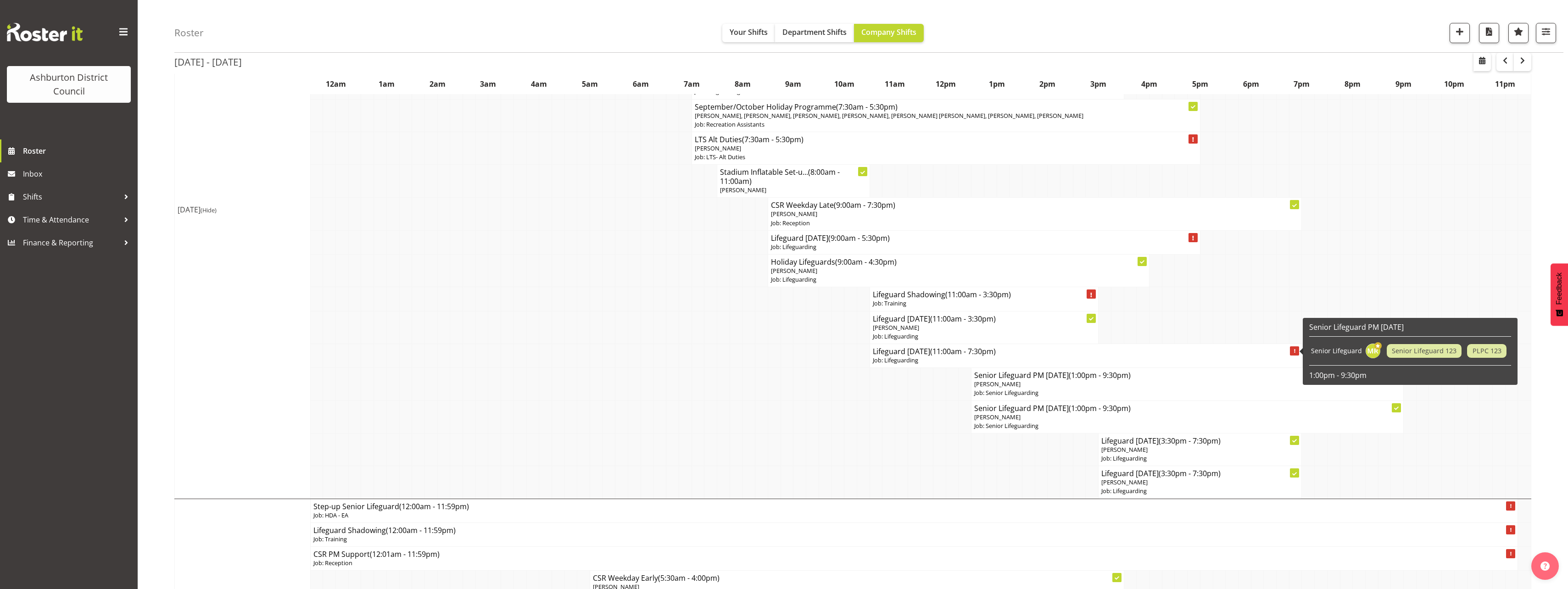
click at [928, 362] on p "Job: Lifeguarding" at bounding box center [1086, 360] width 426 height 9
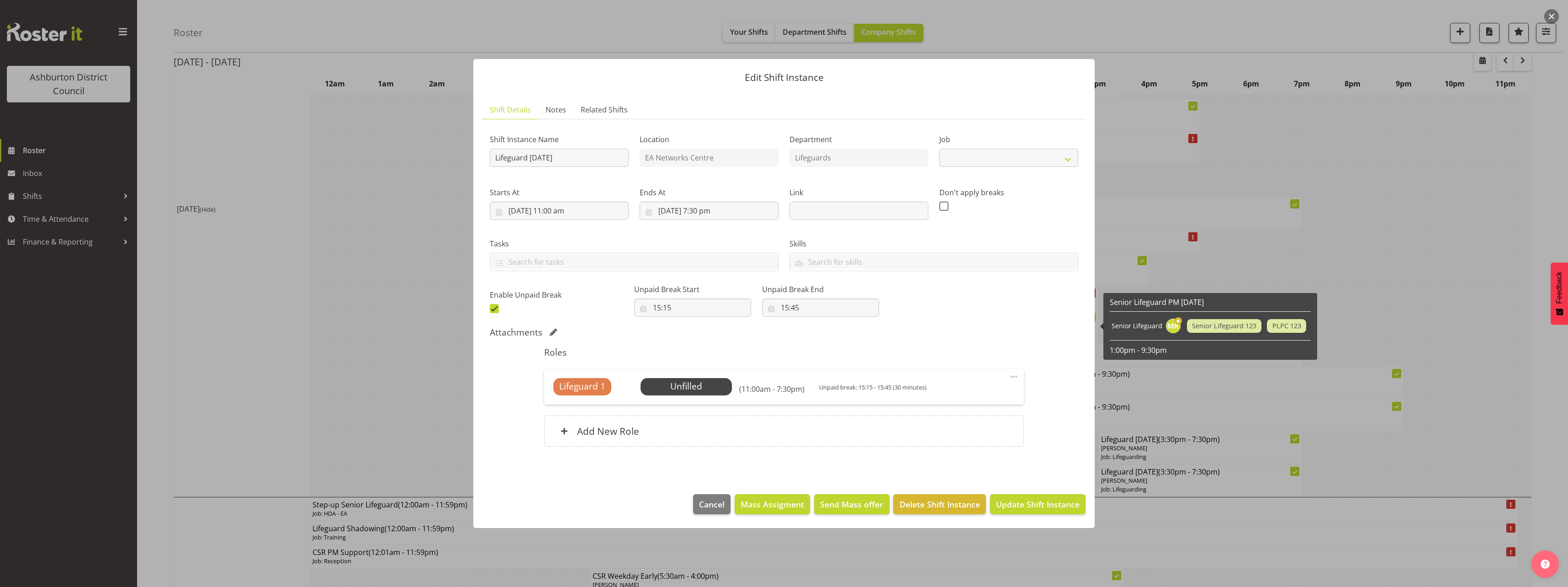
select select "38"
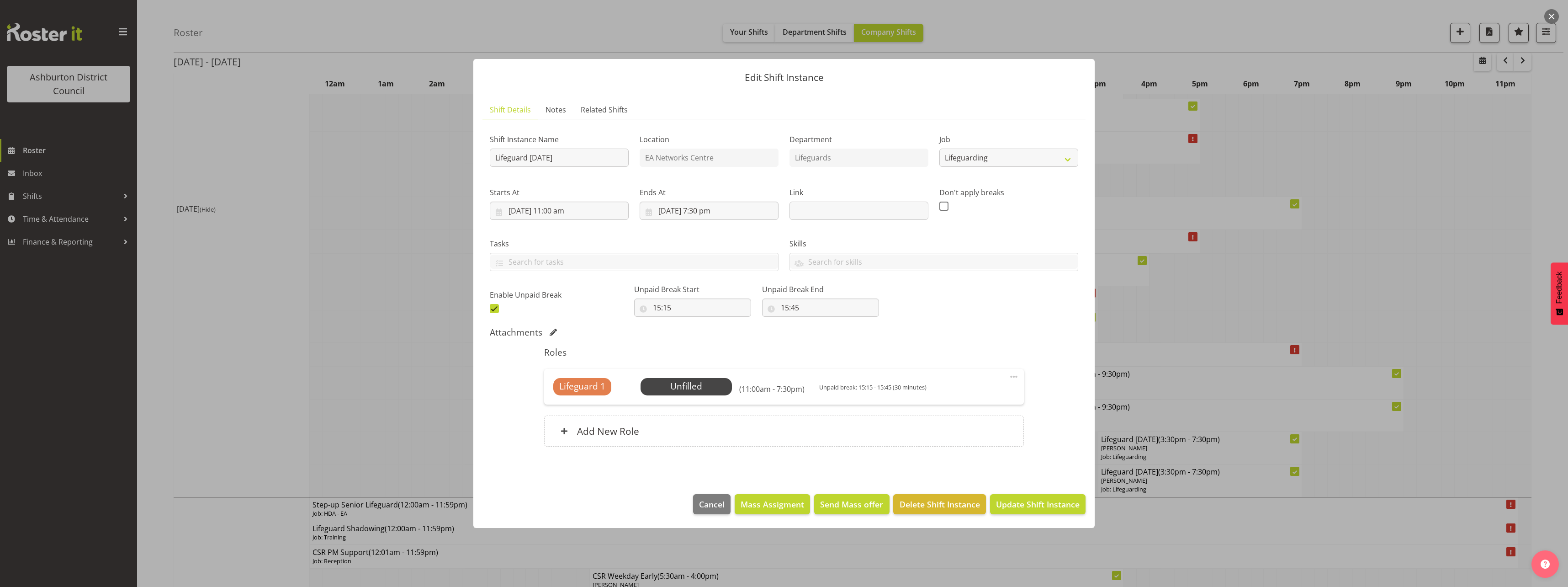
click at [631, 407] on div "Roles Lifeguard 1 Unfilled Select Employee (11:00am - 7:30pm) Unpaid break: 15:…" at bounding box center [783, 399] width 490 height 116
click at [864, 195] on label "Link" at bounding box center [859, 192] width 139 height 11
click at [799, 197] on label "Link" at bounding box center [859, 192] width 139 height 11
click at [1081, 186] on div "Don't apply breaks" at bounding box center [1009, 200] width 150 height 51
click at [462, 360] on div at bounding box center [784, 294] width 1568 height 587
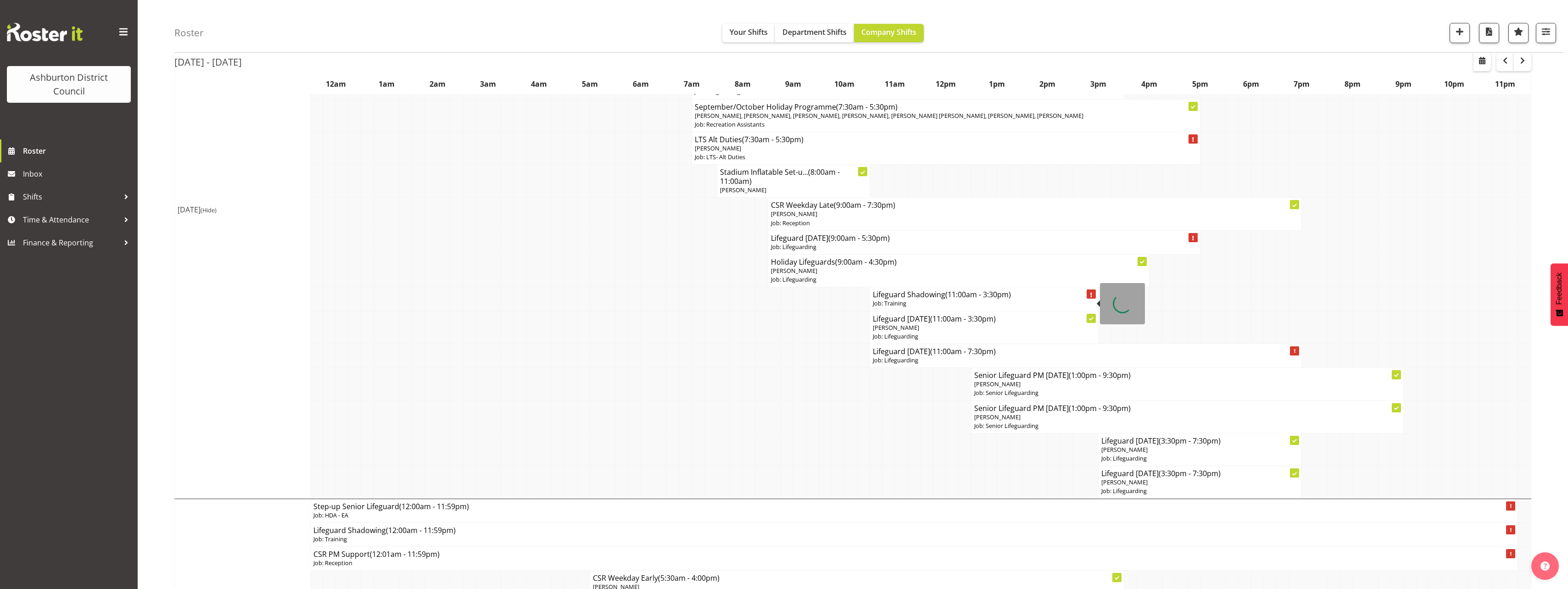
click at [935, 303] on p "Job: Training" at bounding box center [984, 303] width 223 height 9
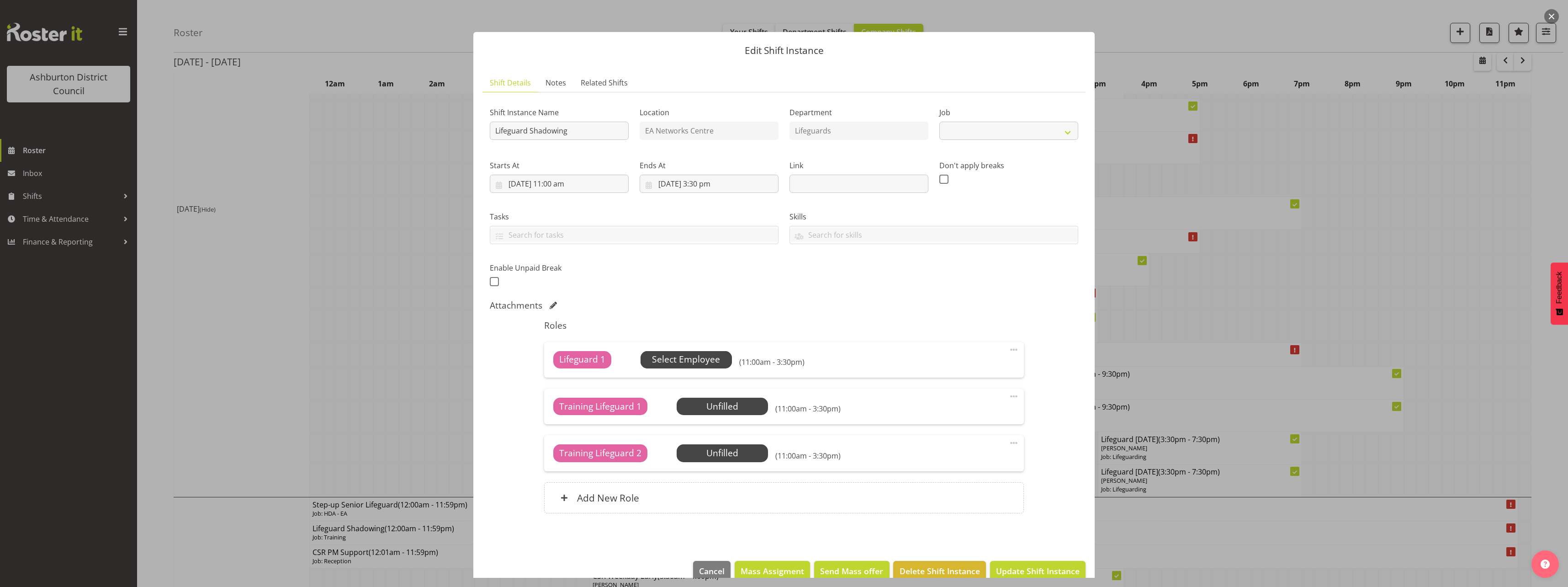
click at [686, 362] on span "Select Employee" at bounding box center [686, 359] width 68 height 13
select select "40"
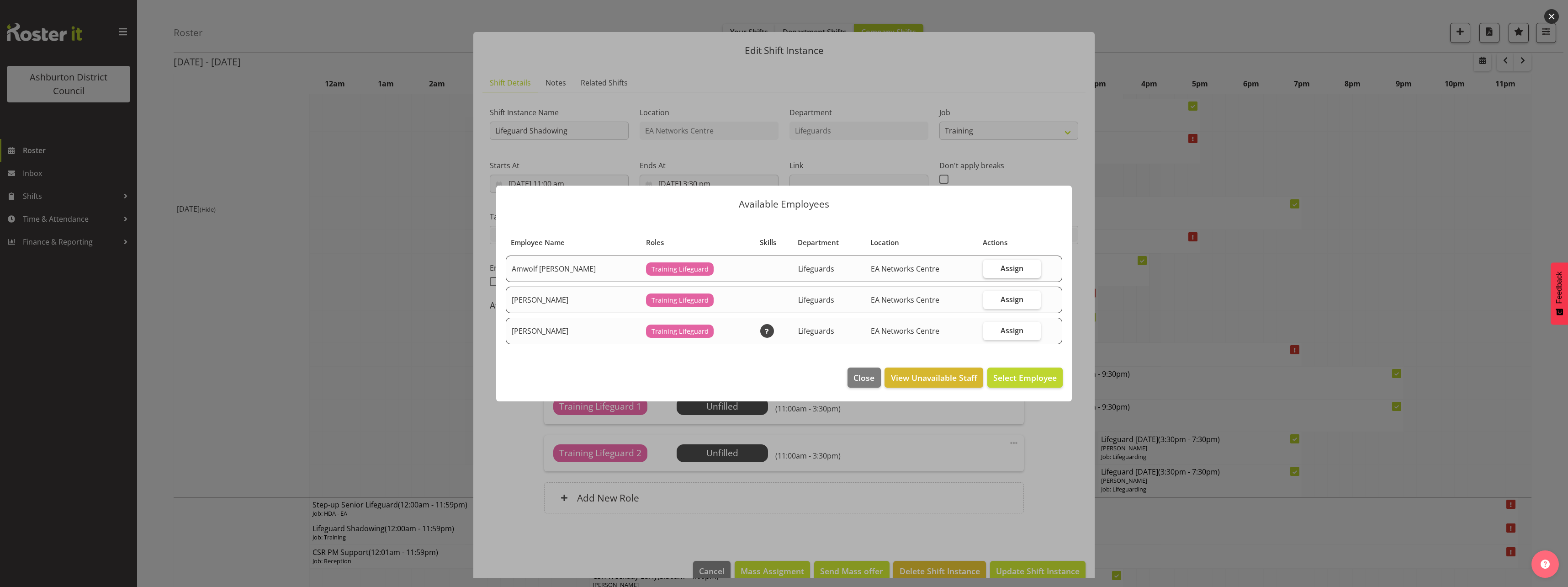
click at [1021, 272] on label "Assign" at bounding box center [1012, 269] width 58 height 18
click at [989, 271] on input "Assign" at bounding box center [986, 268] width 6 height 6
checkbox input "true"
click at [1021, 372] on span "Assign Amwolf [PERSON_NAME]" at bounding box center [995, 378] width 124 height 11
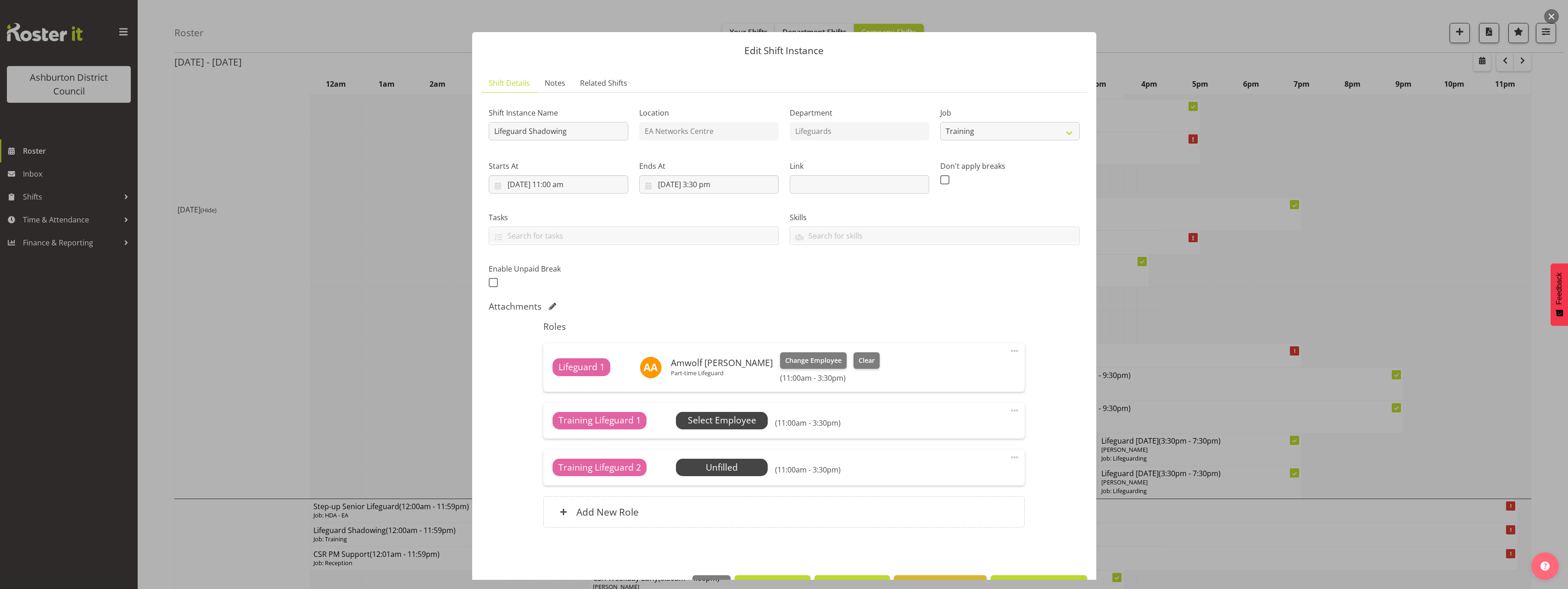
click at [716, 414] on span "Select Employee" at bounding box center [722, 420] width 68 height 13
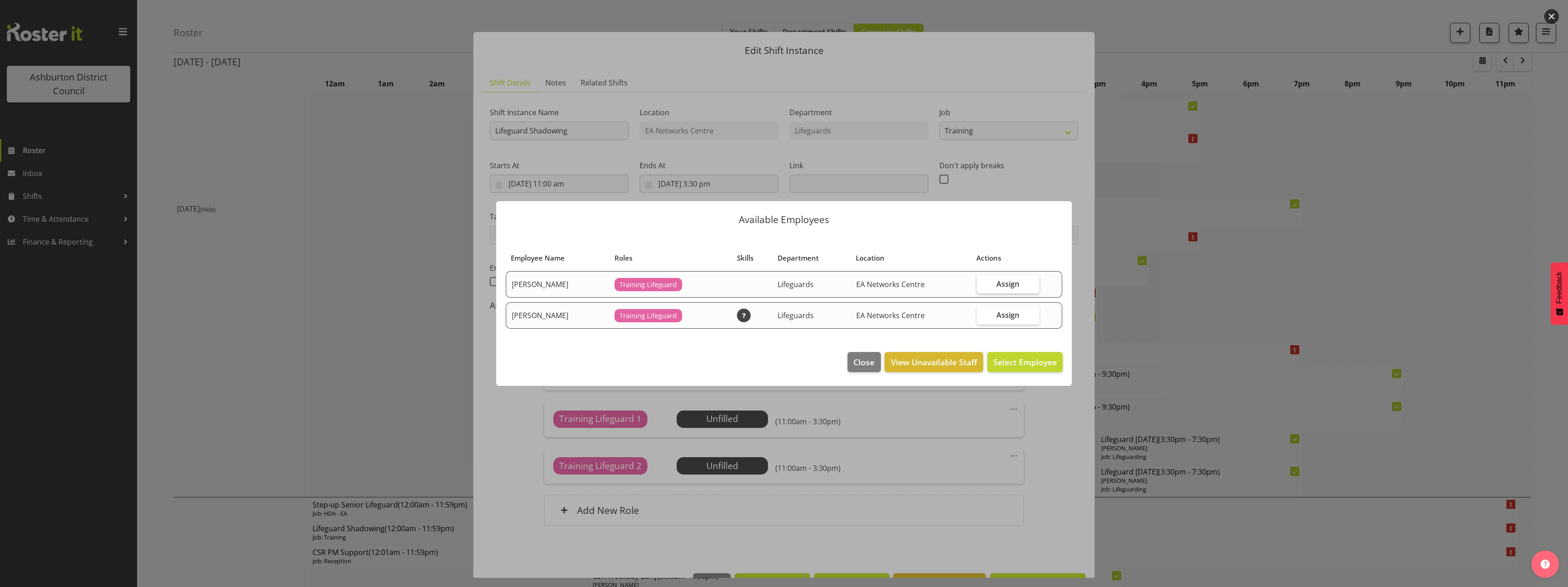
click at [1012, 284] on span "Assign" at bounding box center [1008, 284] width 23 height 9
click at [983, 284] on input "Assign" at bounding box center [980, 284] width 6 height 6
checkbox input "true"
click at [1013, 367] on span "Assign [PERSON_NAME]" at bounding box center [1010, 362] width 93 height 11
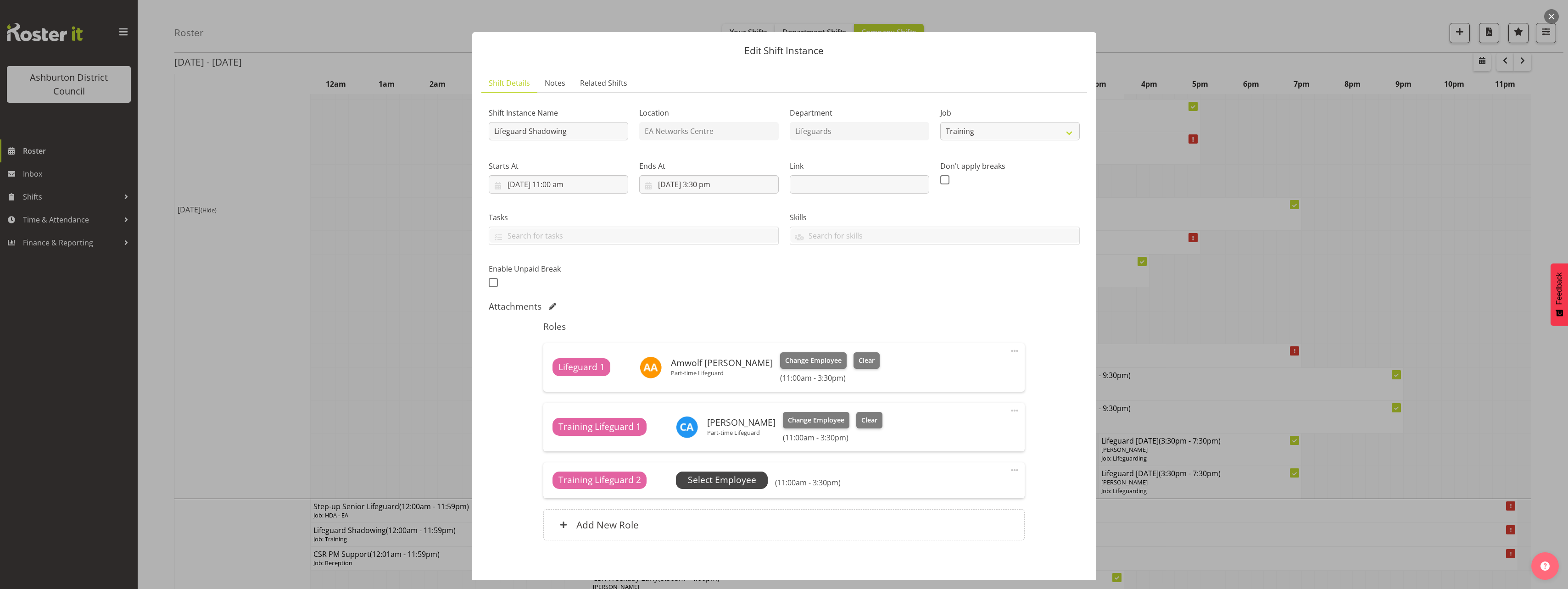
click at [738, 474] on span "Select Employee" at bounding box center [722, 480] width 68 height 13
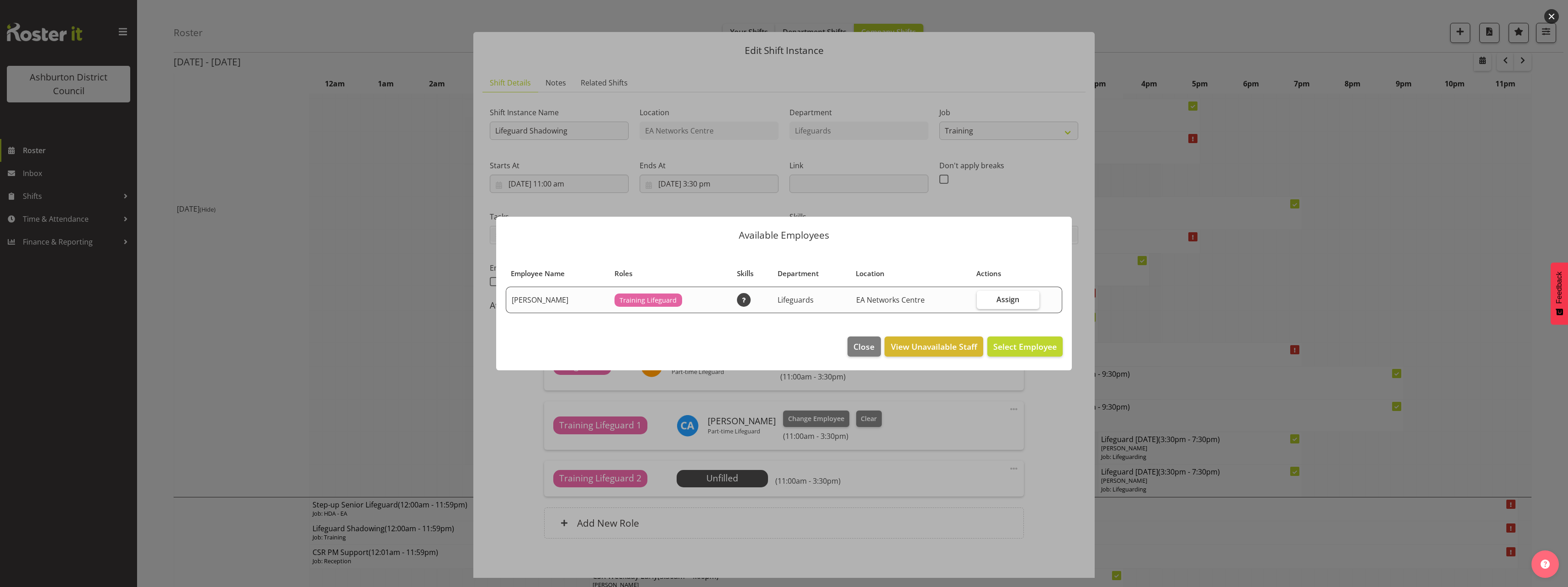
click at [990, 295] on label "Assign" at bounding box center [1008, 300] width 63 height 18
click at [983, 296] on input "Assign" at bounding box center [980, 299] width 6 height 6
checkbox input "true"
click at [1017, 356] on button "Assign [PERSON_NAME]" at bounding box center [1010, 346] width 104 height 20
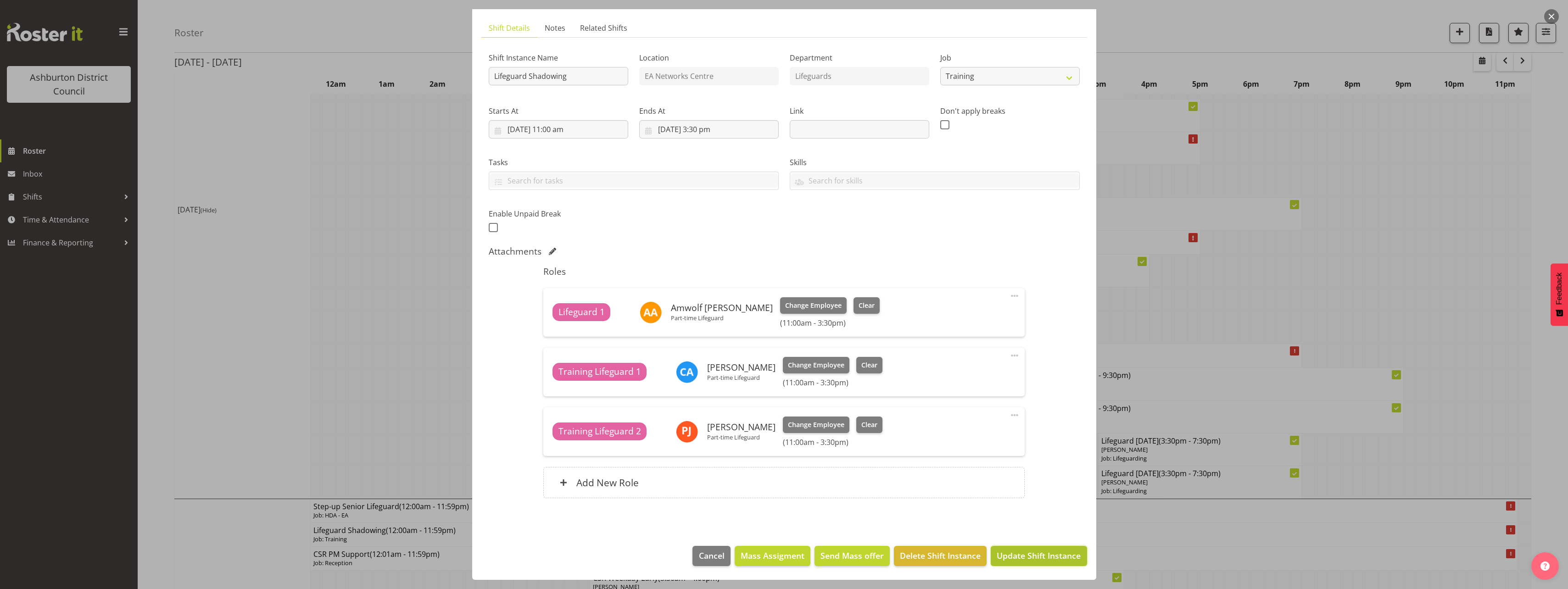
click at [1043, 549] on button "Update Shift Instance" at bounding box center [1039, 555] width 96 height 20
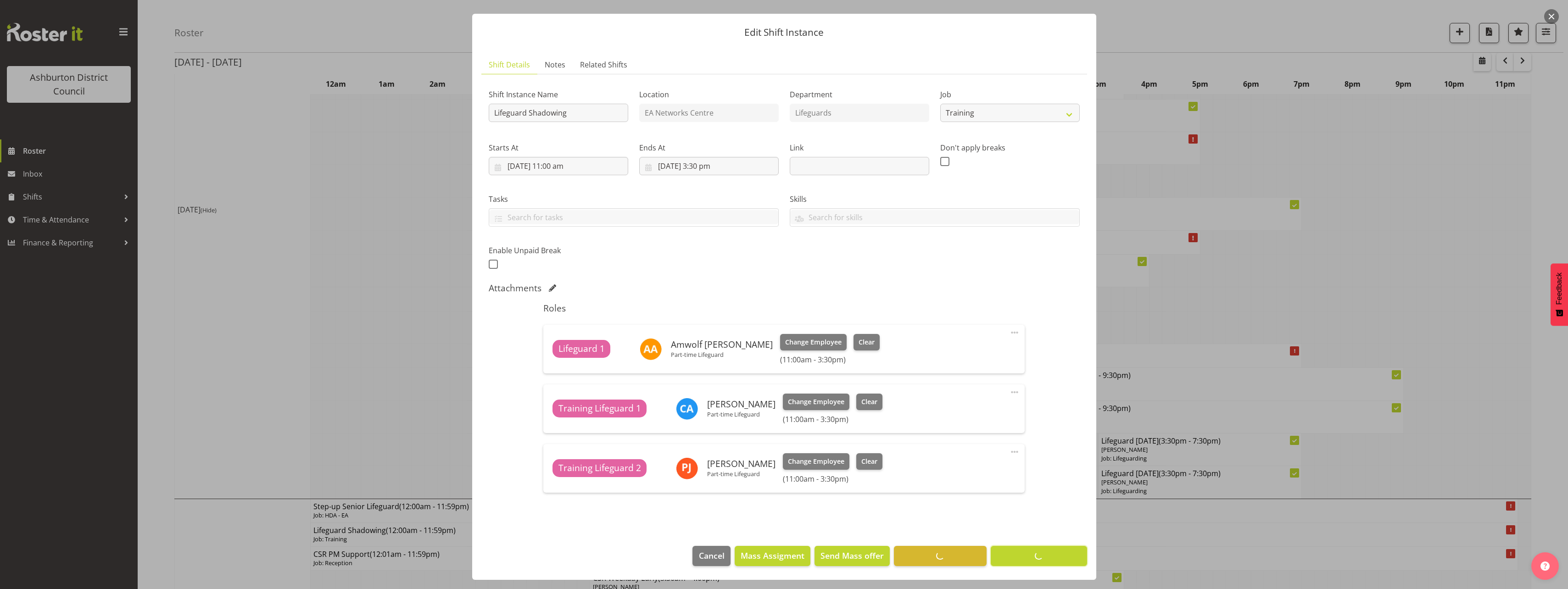
scroll to position [0, 0]
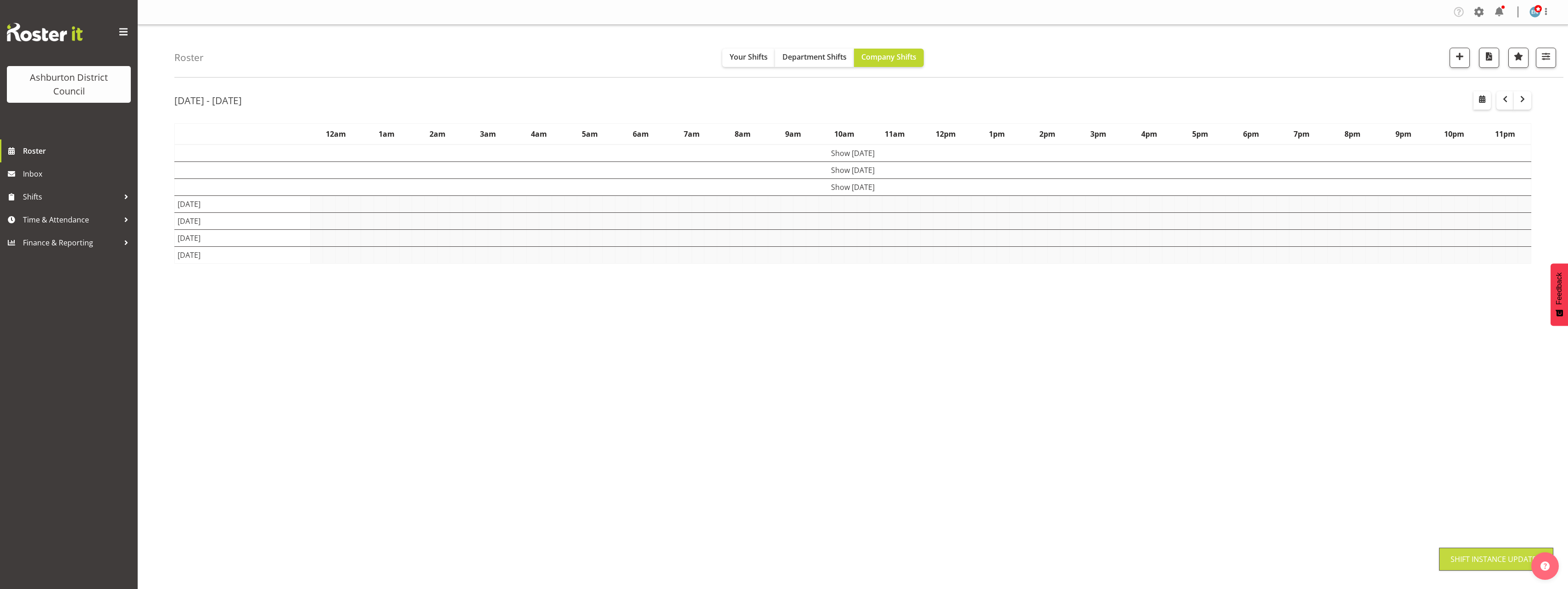
click at [1536, 303] on div "[DATE] - [DATE] [DATE] - [DATE] [DATE] Day Week Fortnight Month calendar Month …" at bounding box center [871, 268] width 1394 height 367
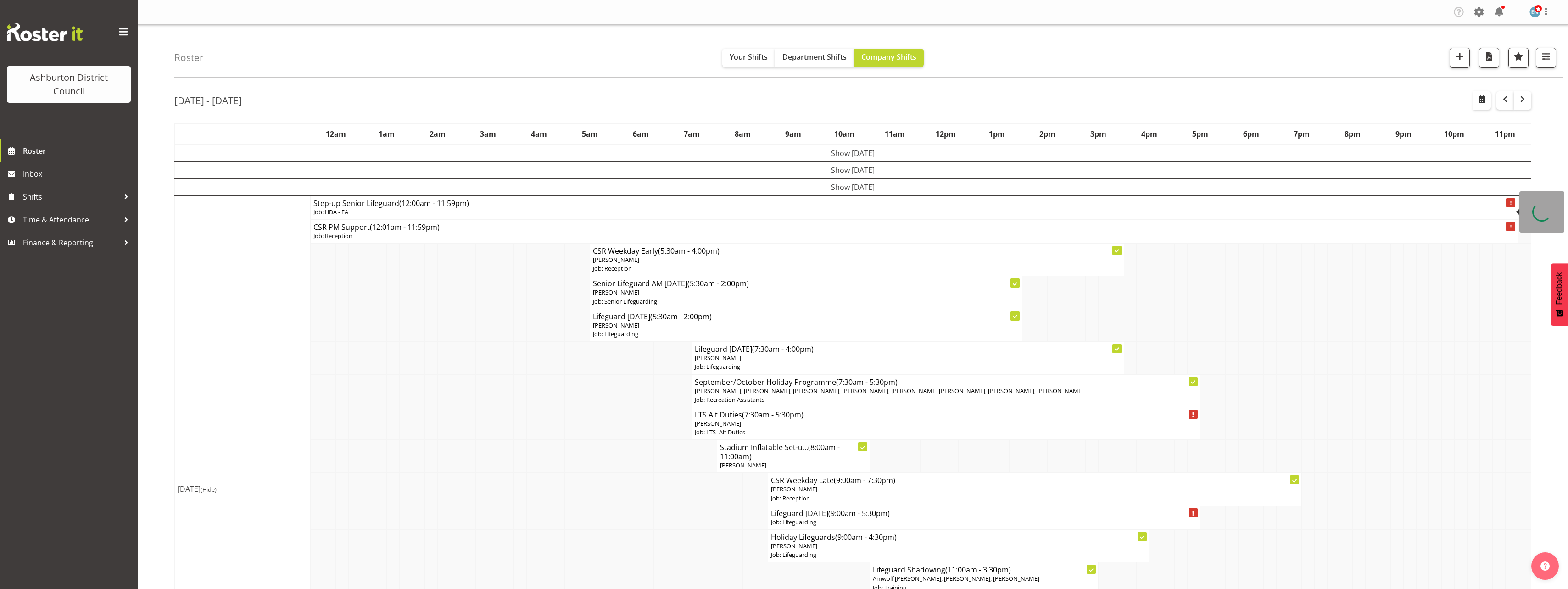
click at [826, 185] on td "Show [DATE]" at bounding box center [853, 187] width 1356 height 17
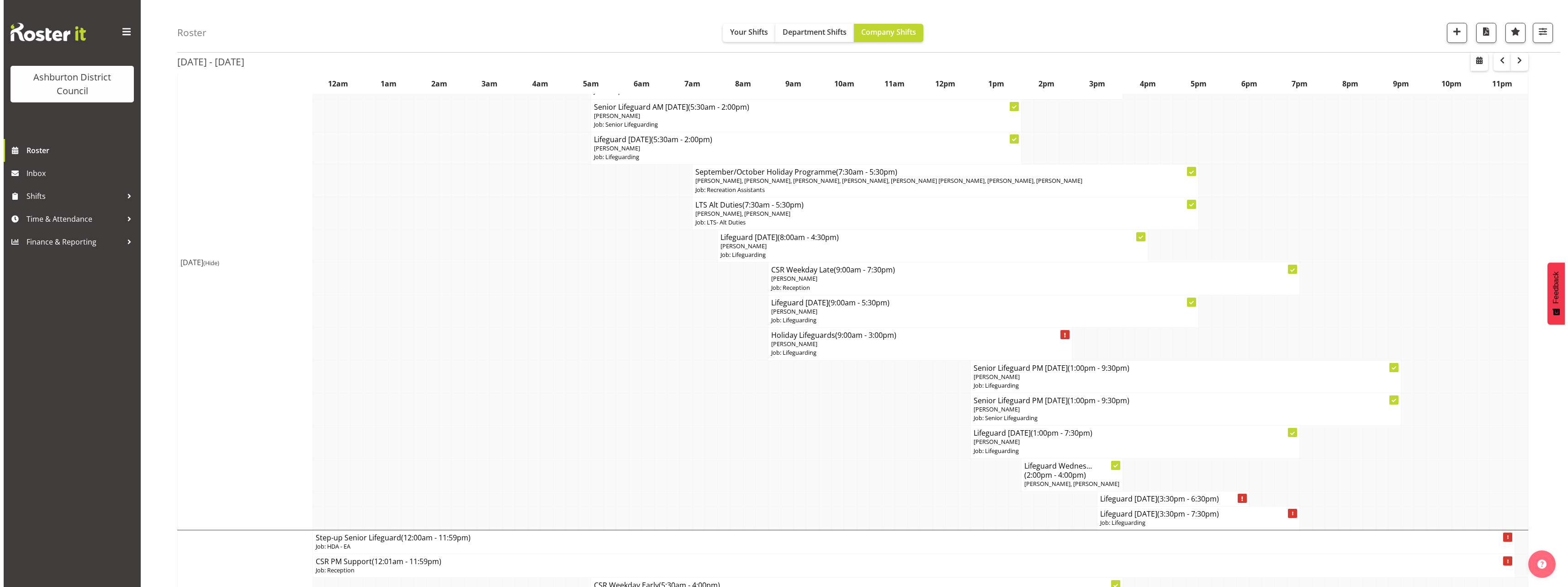
scroll to position [137, 0]
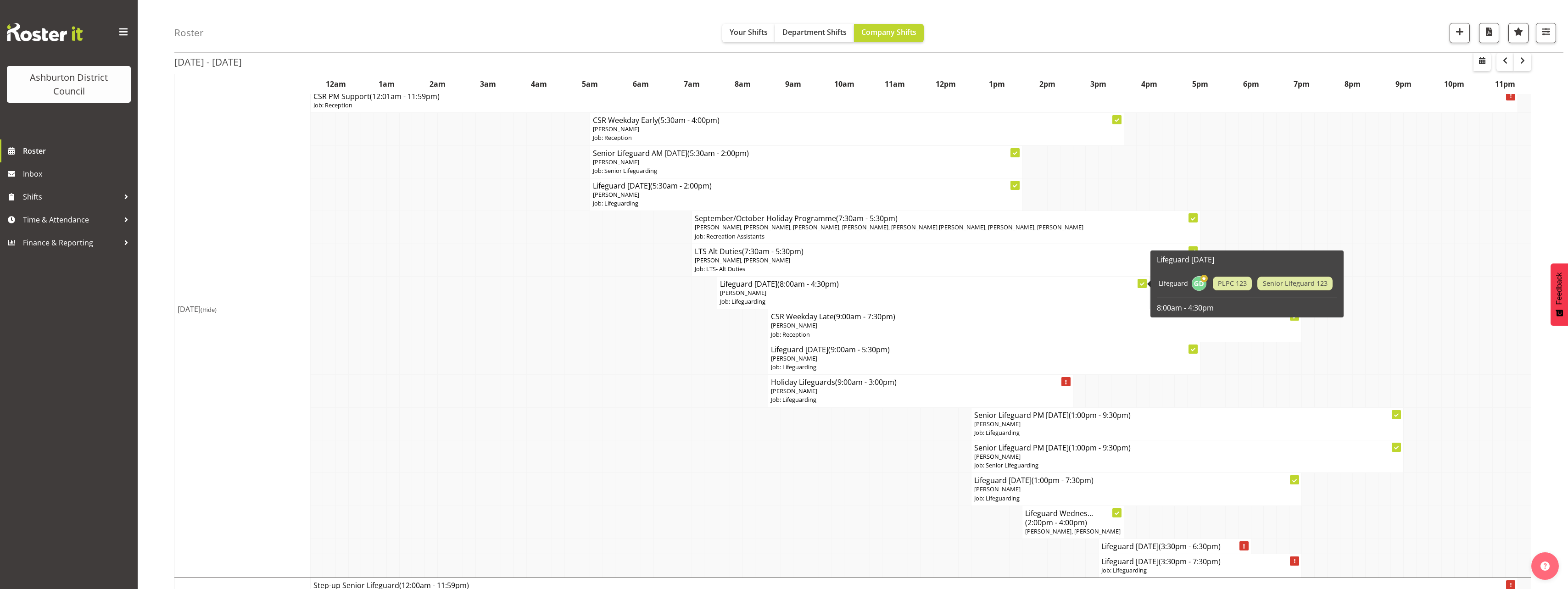
click at [760, 295] on span "[PERSON_NAME]" at bounding box center [743, 293] width 46 height 9
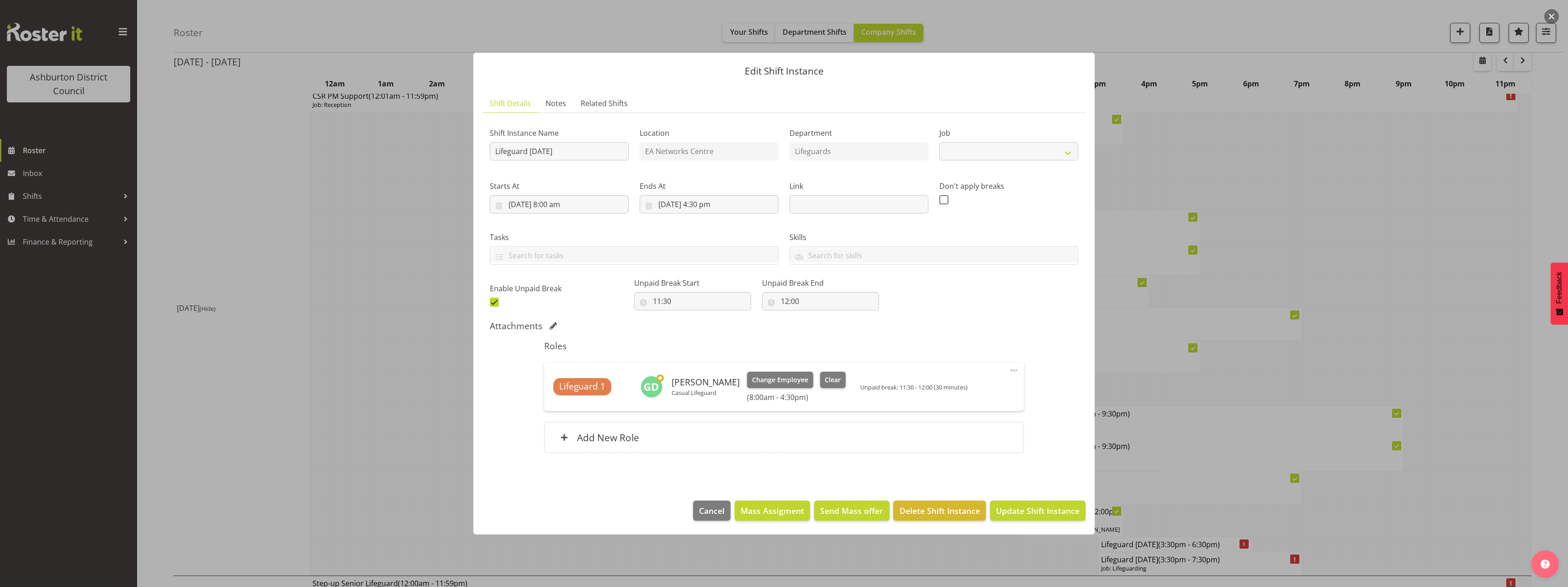
select select "38"
click at [1051, 517] on button "Update Shift Instance" at bounding box center [1038, 510] width 96 height 20
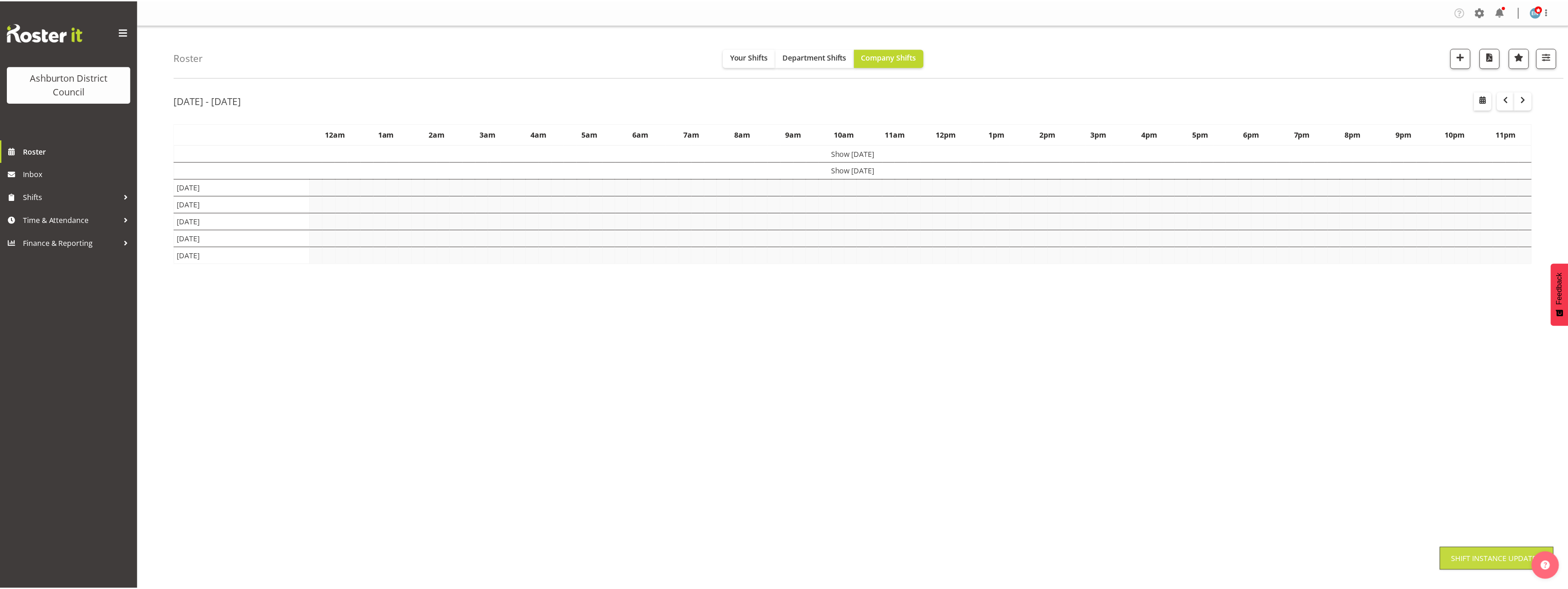
scroll to position [0, 0]
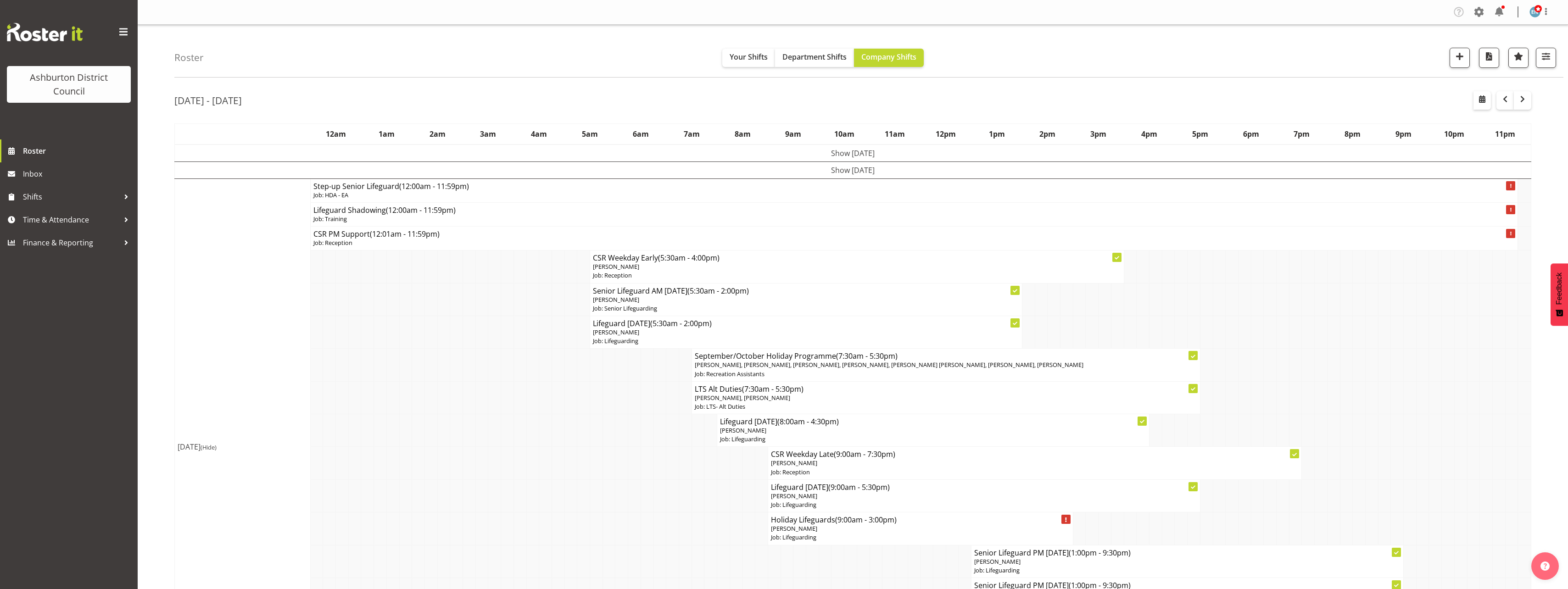
click at [216, 450] on span "(Hide)" at bounding box center [208, 447] width 16 height 9
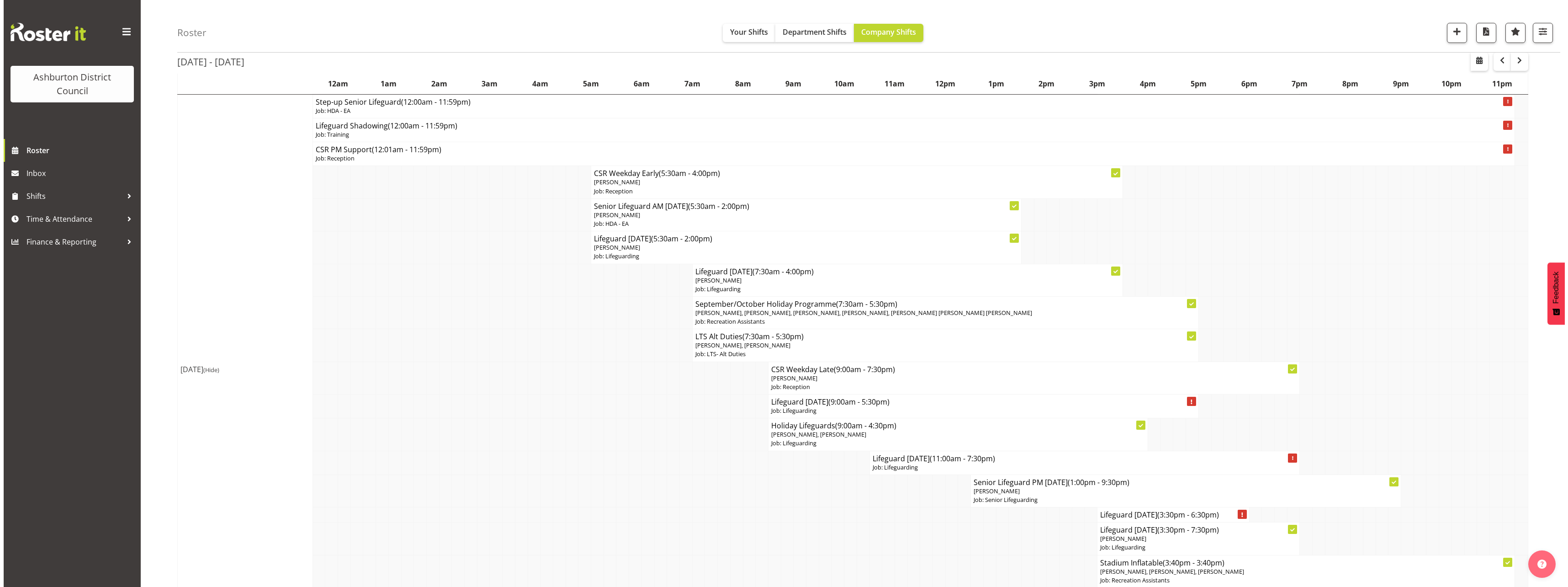
scroll to position [777, 0]
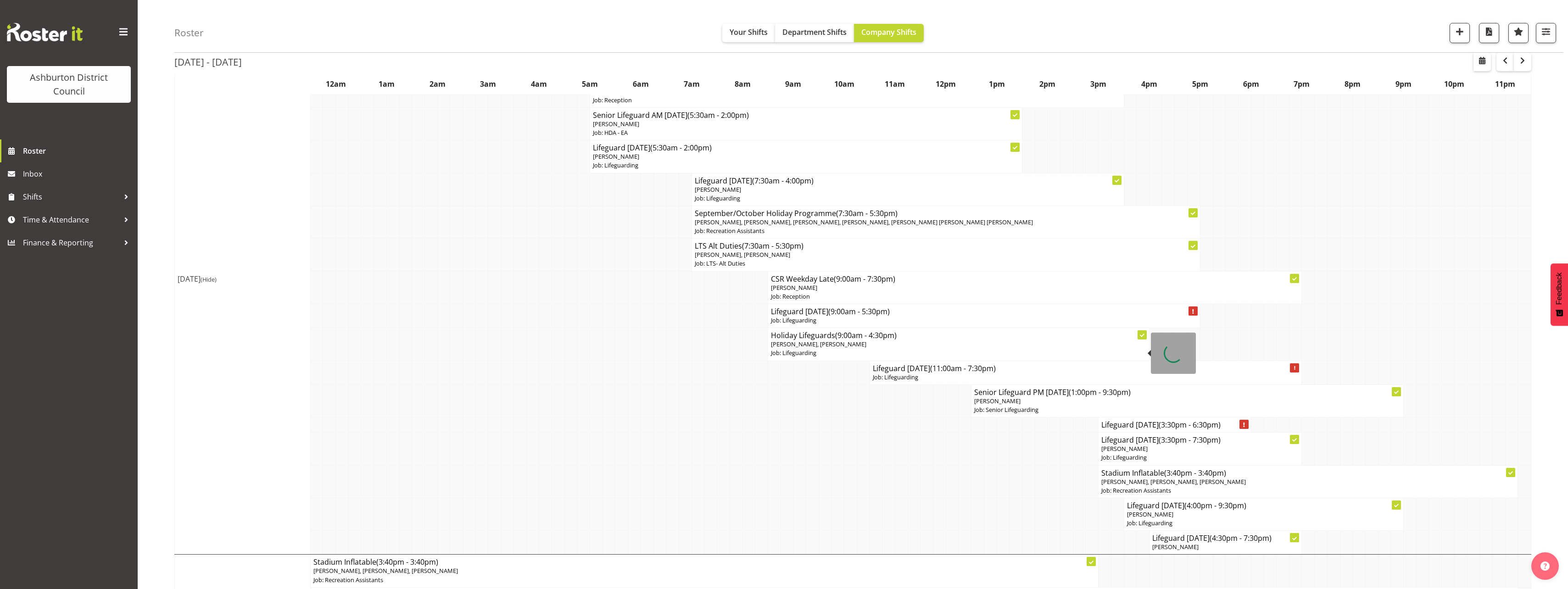
click at [836, 345] on span "[PERSON_NAME], [PERSON_NAME]" at bounding box center [819, 344] width 95 height 9
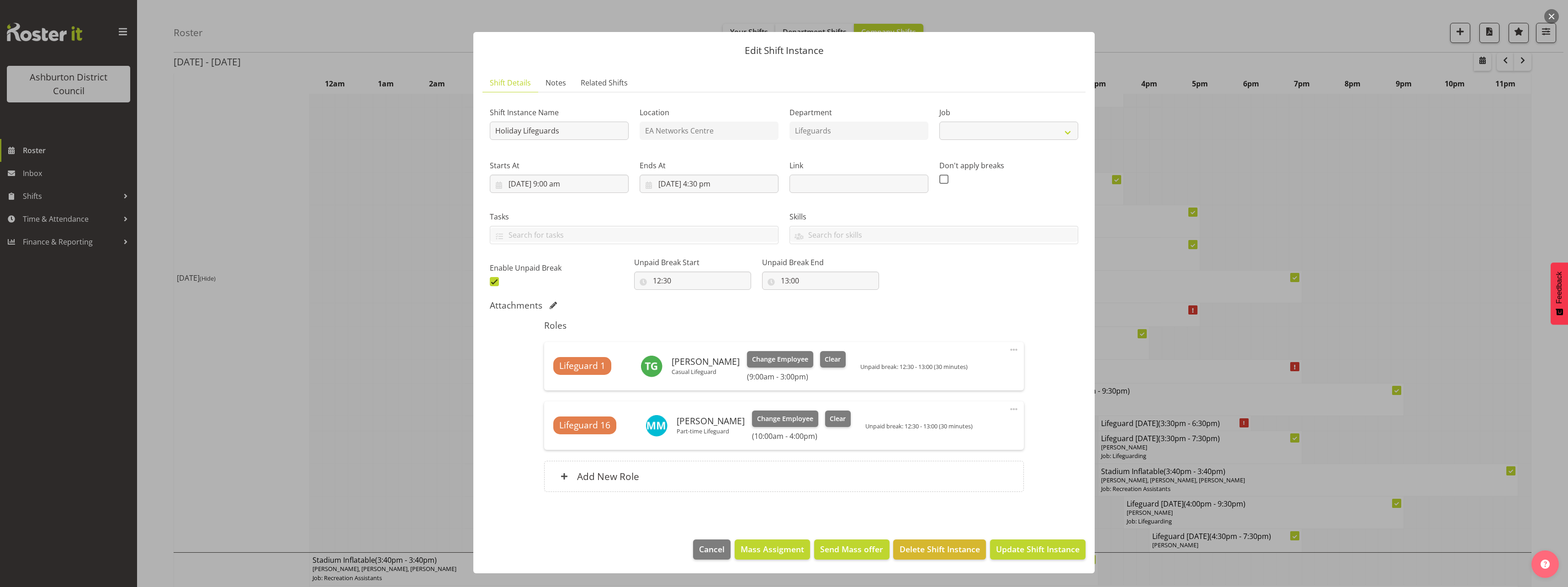
select select "38"
click at [835, 420] on span "Clear" at bounding box center [838, 418] width 16 height 10
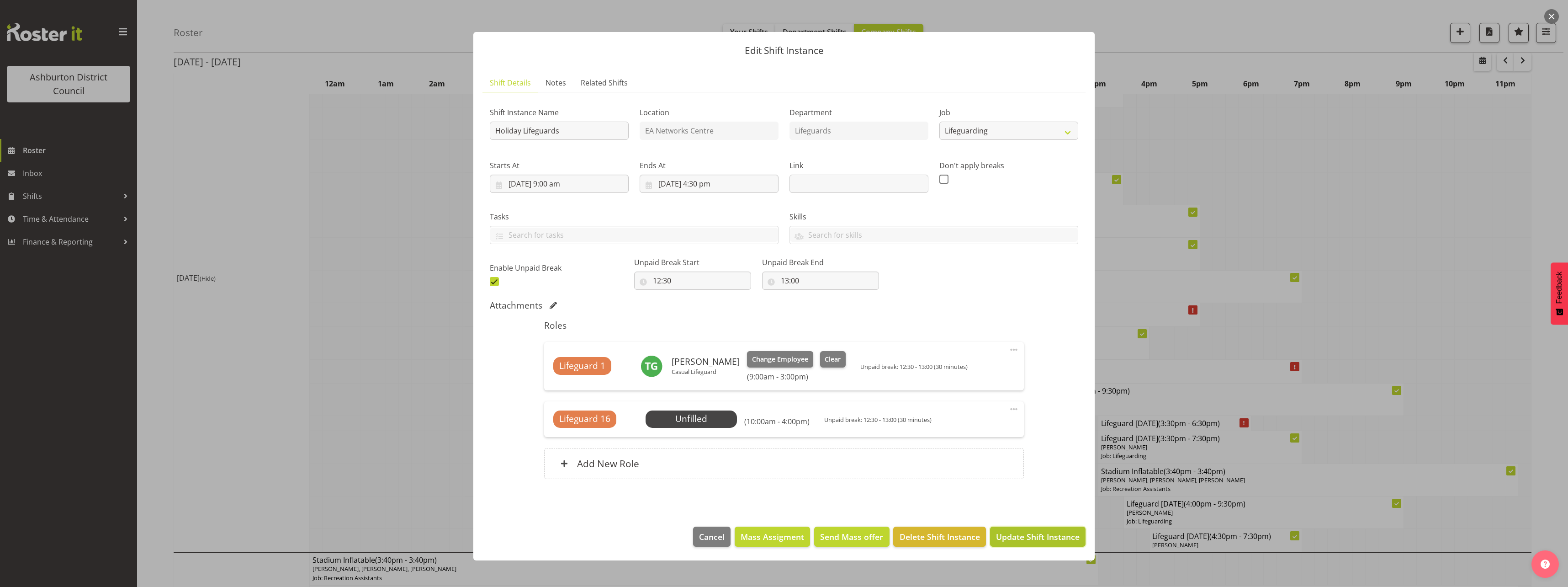
click at [1009, 534] on span "Update Shift Instance" at bounding box center [1037, 536] width 83 height 12
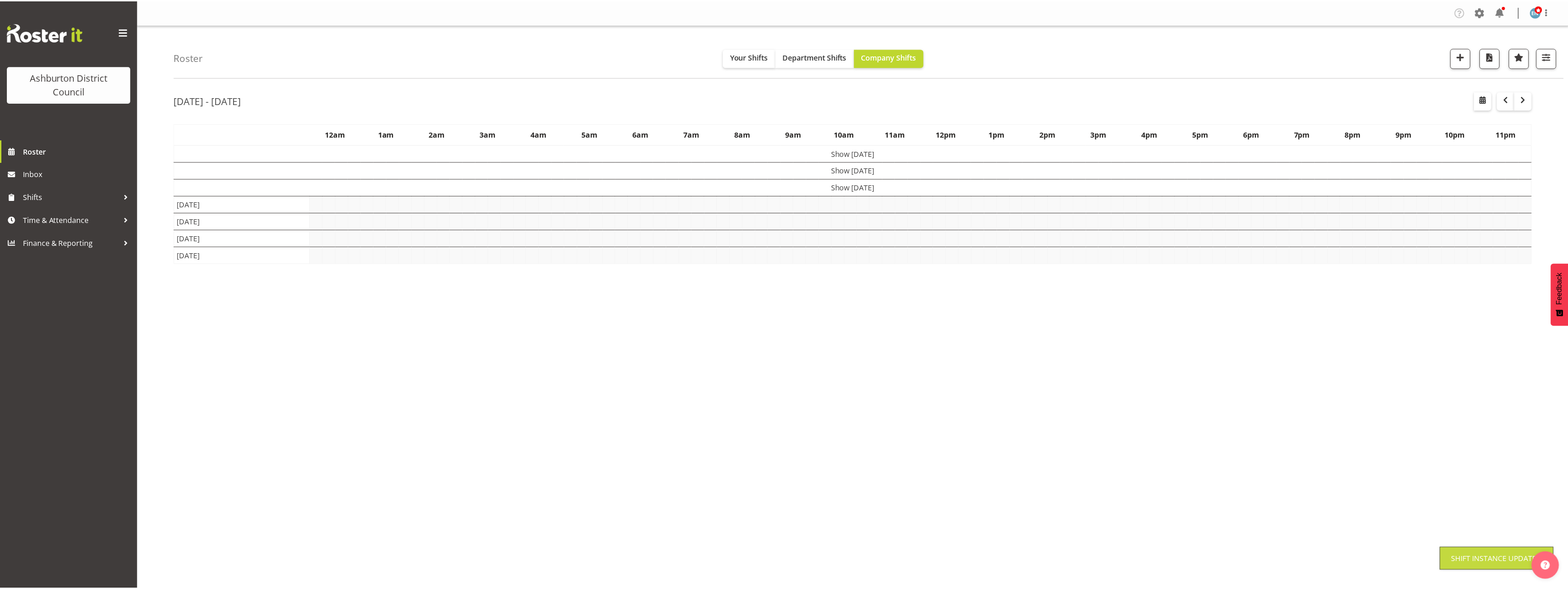
scroll to position [0, 0]
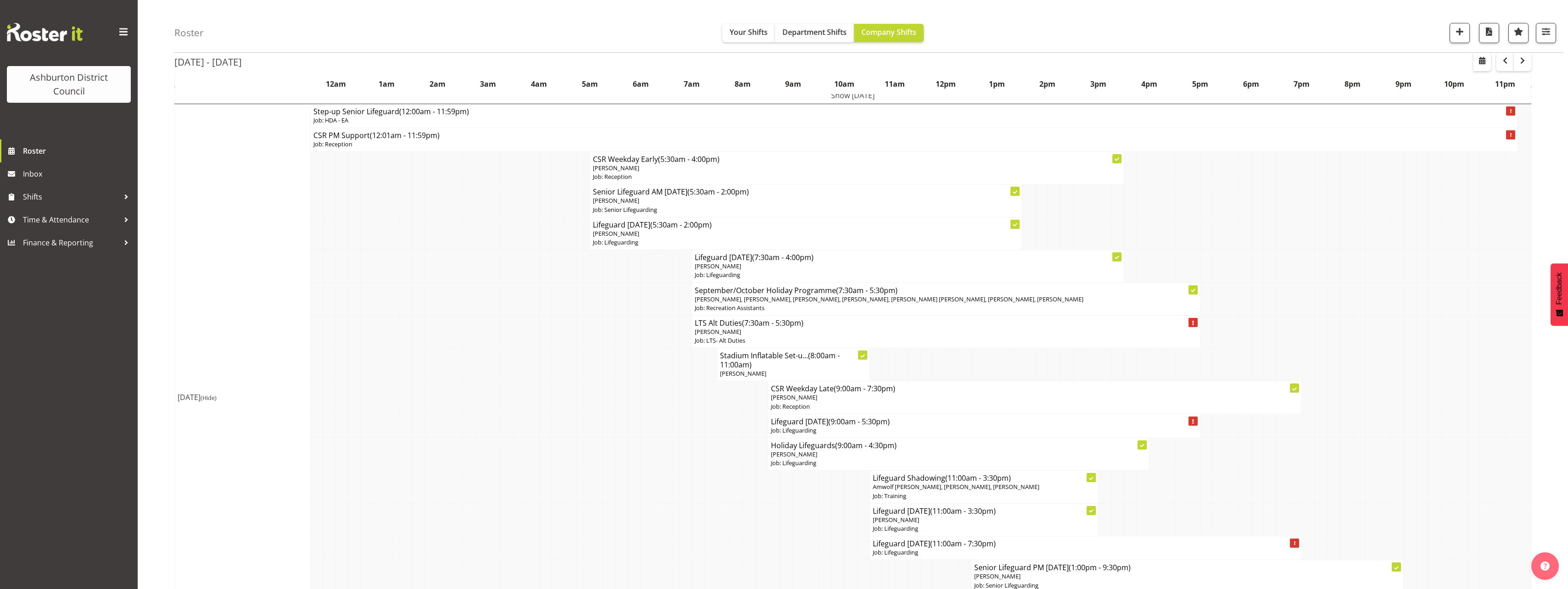
click at [179, 351] on td "[DATE] (Hide)" at bounding box center [243, 397] width 136 height 587
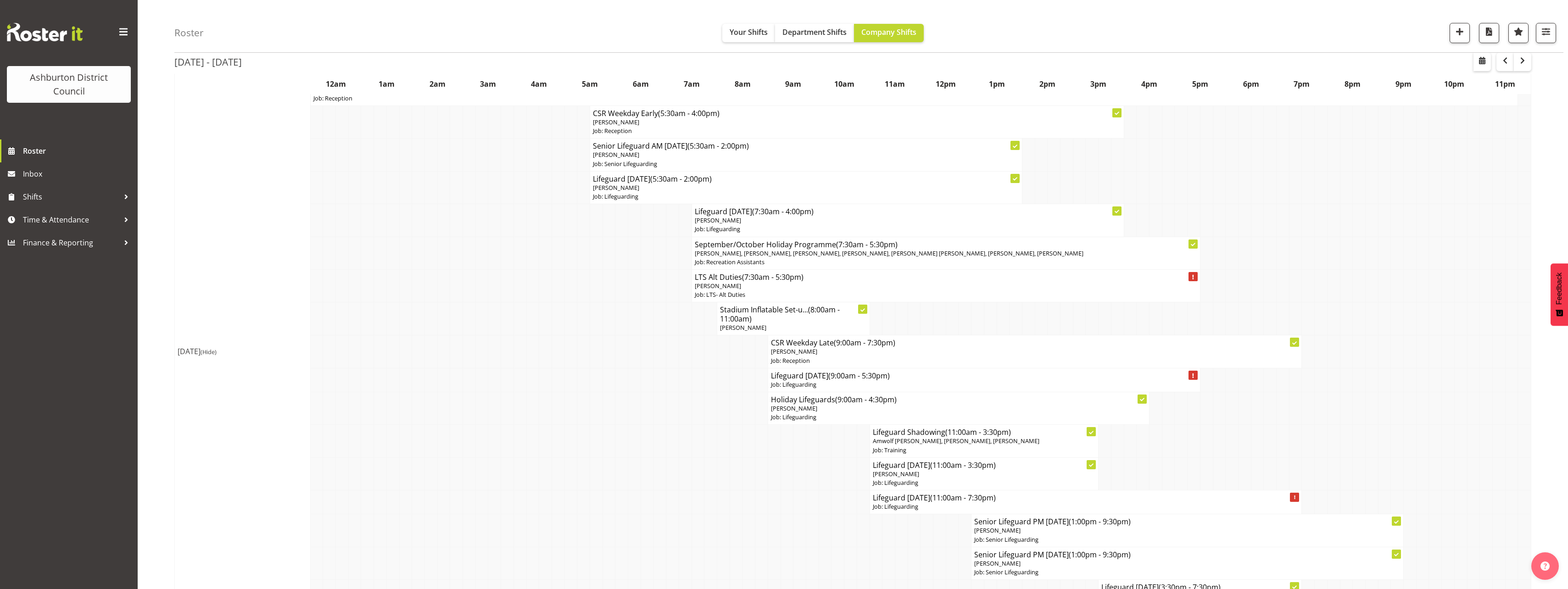
drag, startPoint x: 143, startPoint y: 337, endPoint x: 152, endPoint y: 341, distance: 9.8
